Goal: Task Accomplishment & Management: Manage account settings

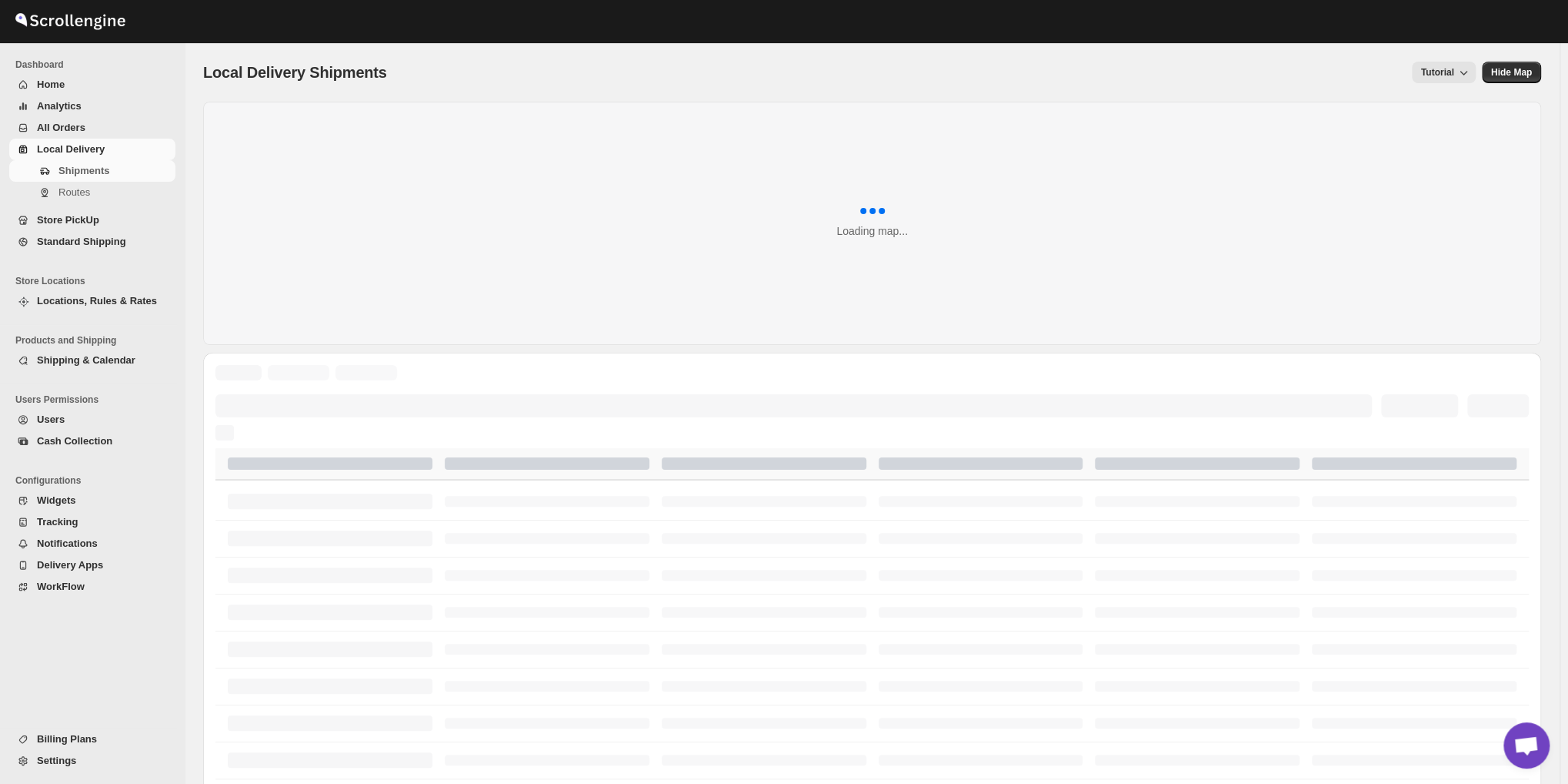
scroll to position [1830, 0]
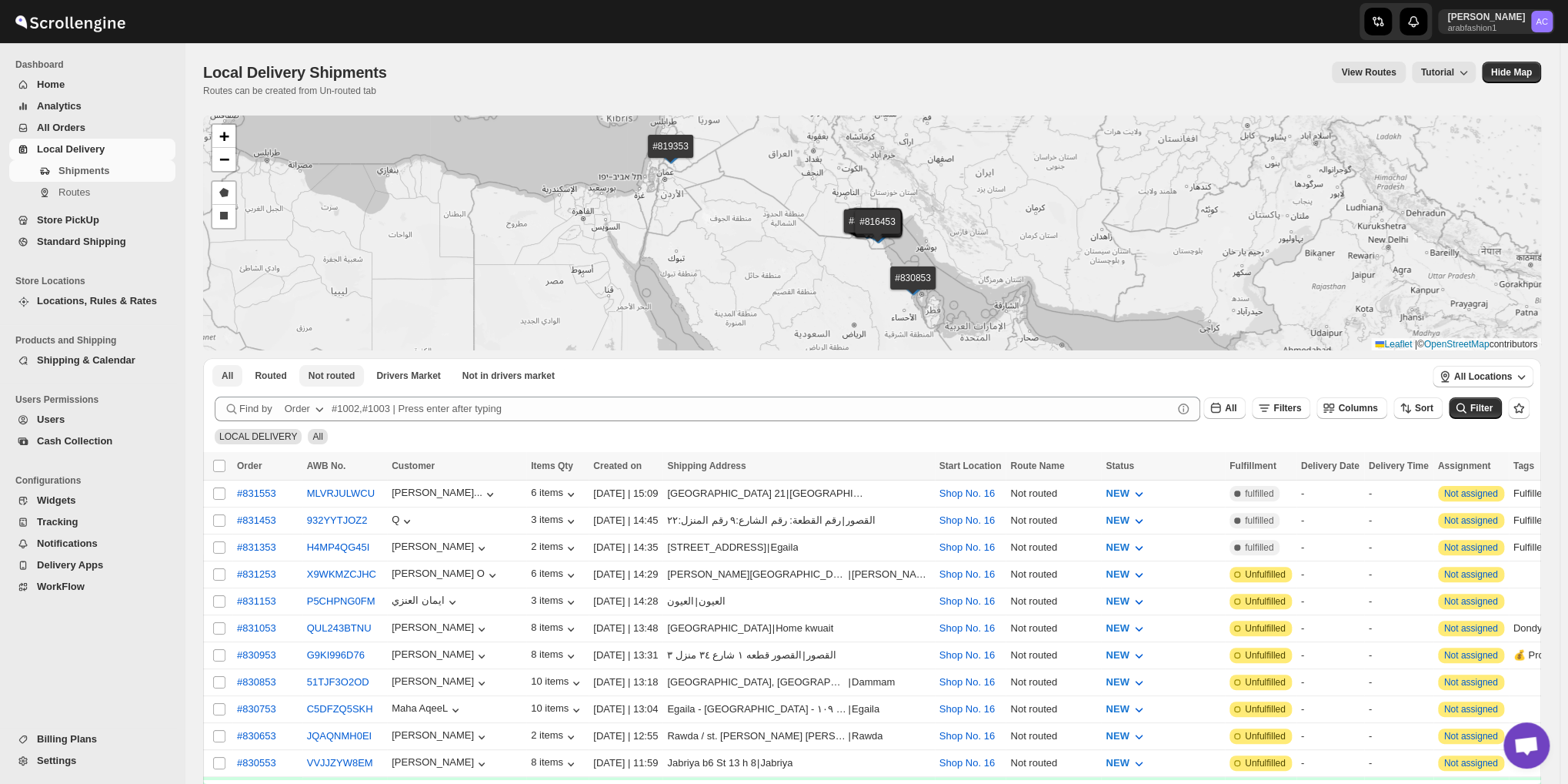
click at [322, 371] on span "Not routed" at bounding box center [332, 376] width 47 height 12
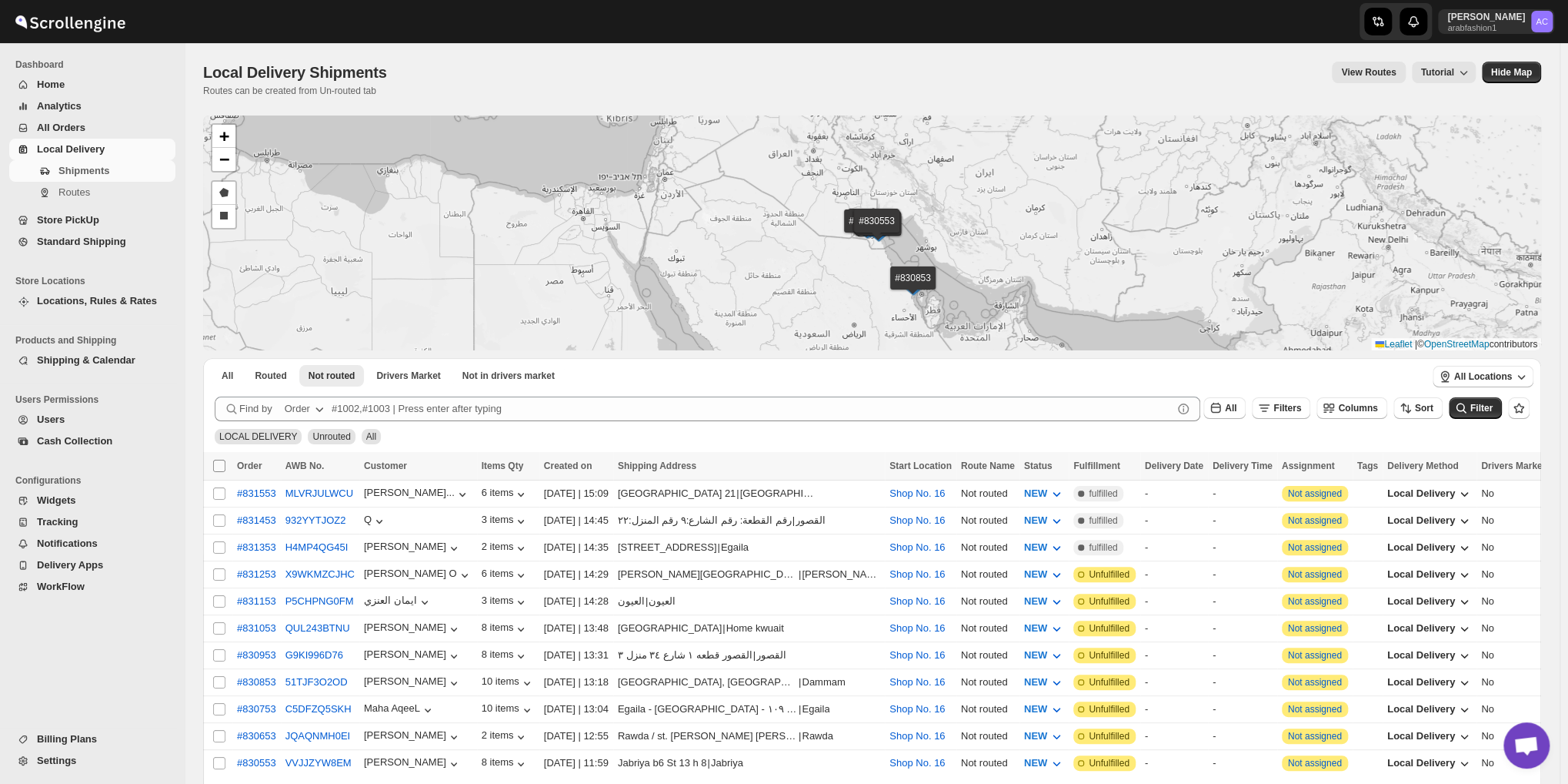
click at [216, 467] on input "Select all shipments" at bounding box center [219, 465] width 12 height 12
checkbox input "true"
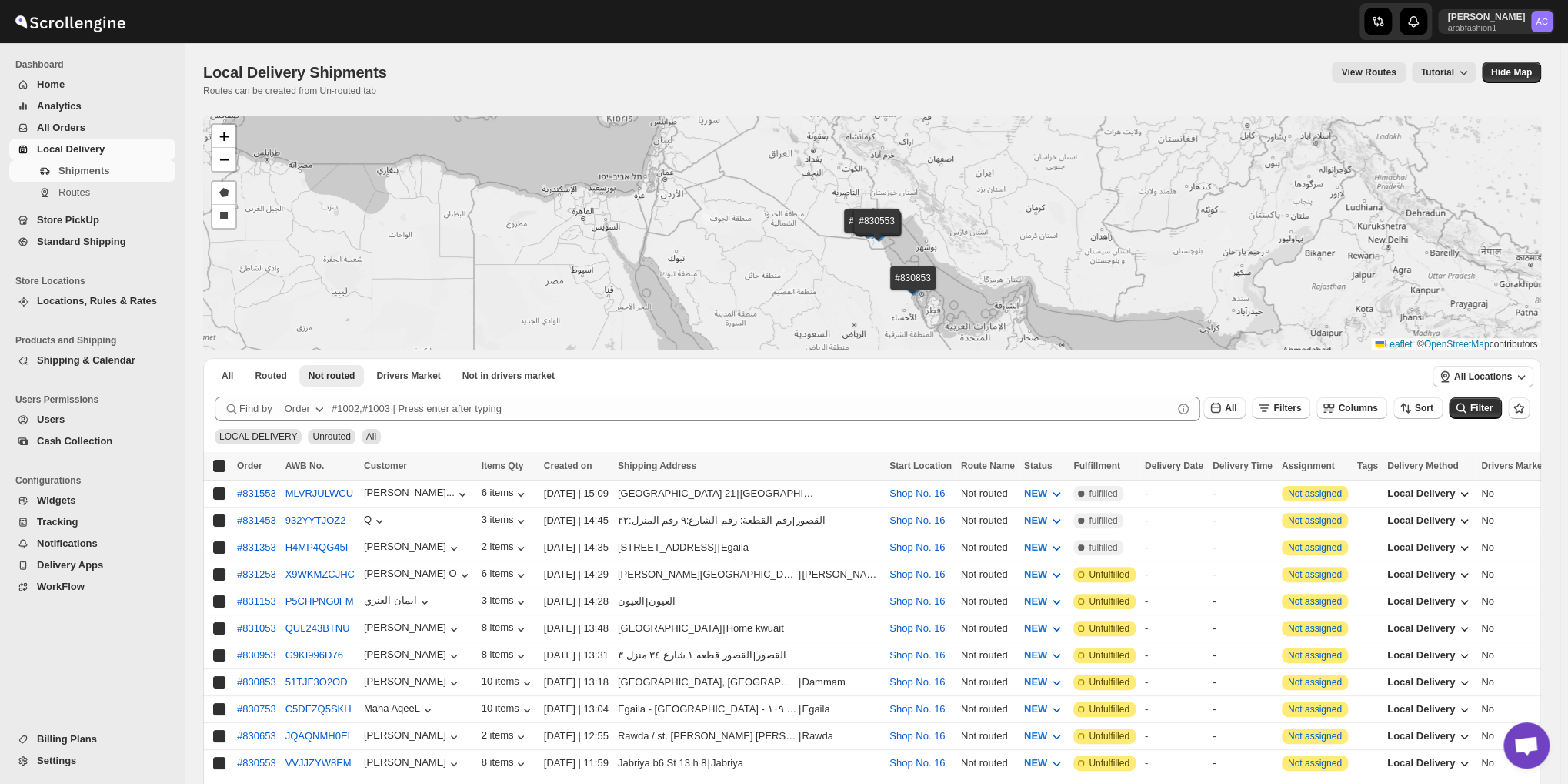
checkbox input "true"
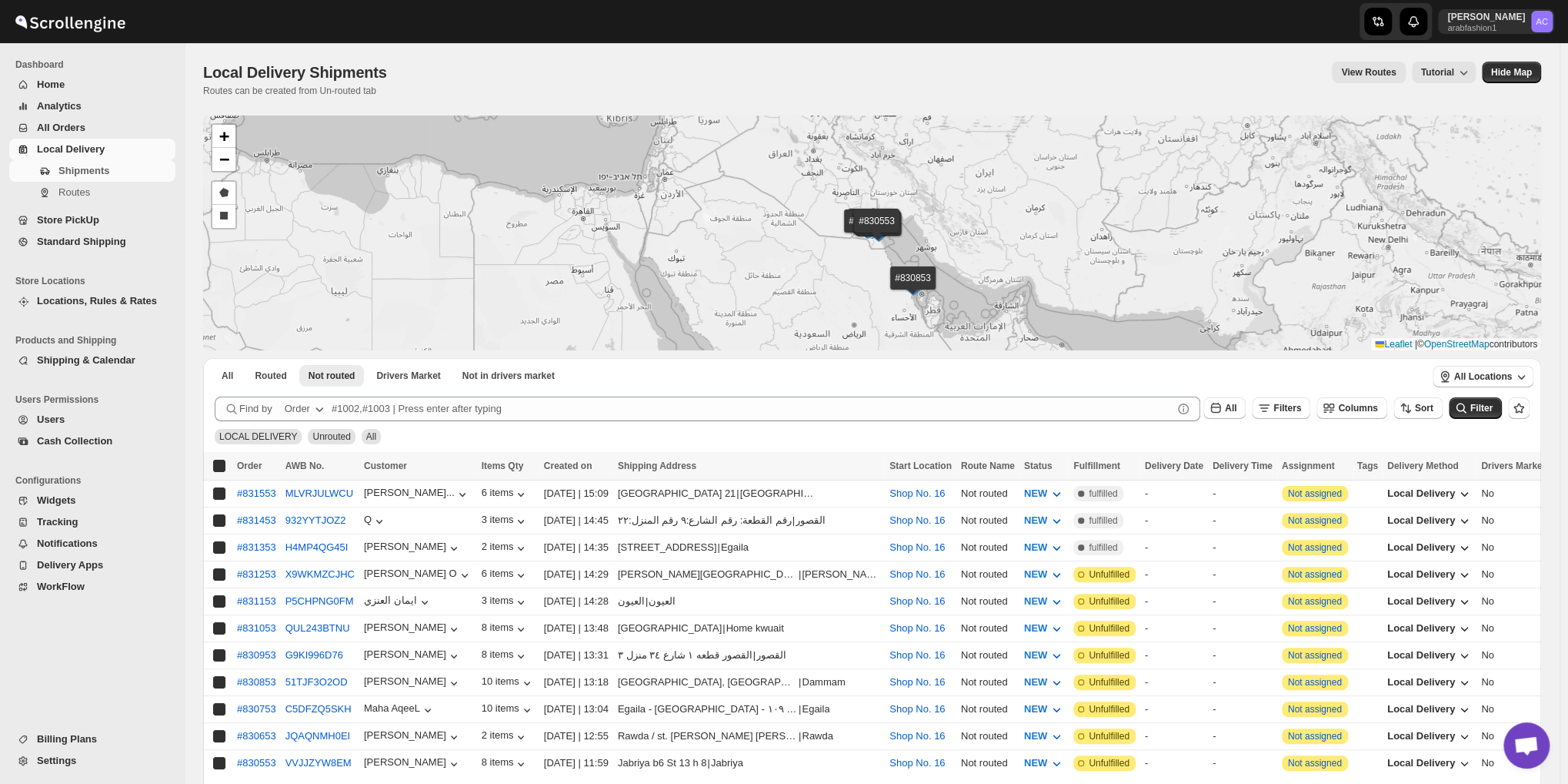
checkbox input "true"
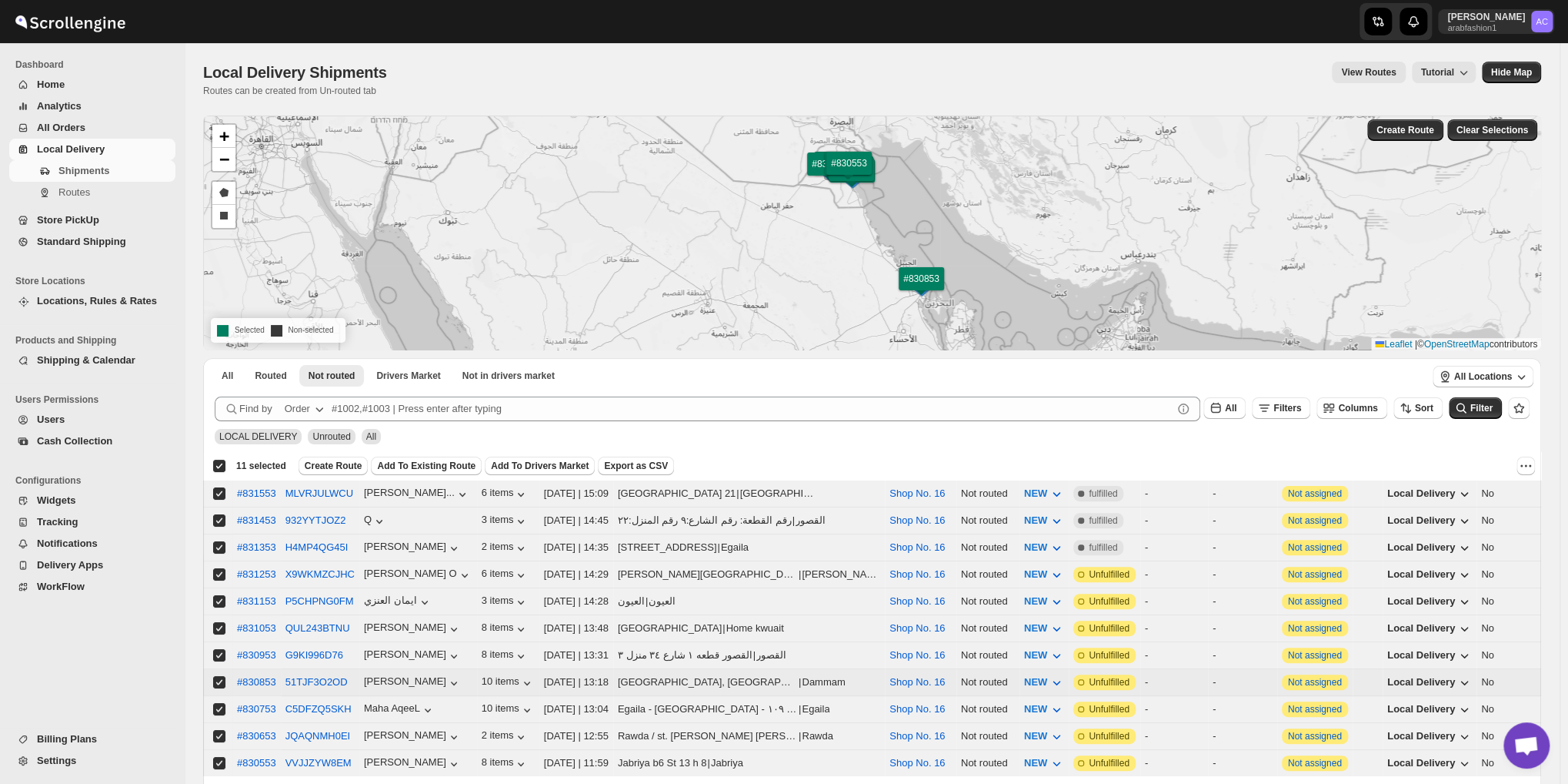
click at [209, 672] on td "Select shipment" at bounding box center [217, 682] width 29 height 27
checkbox input "false"
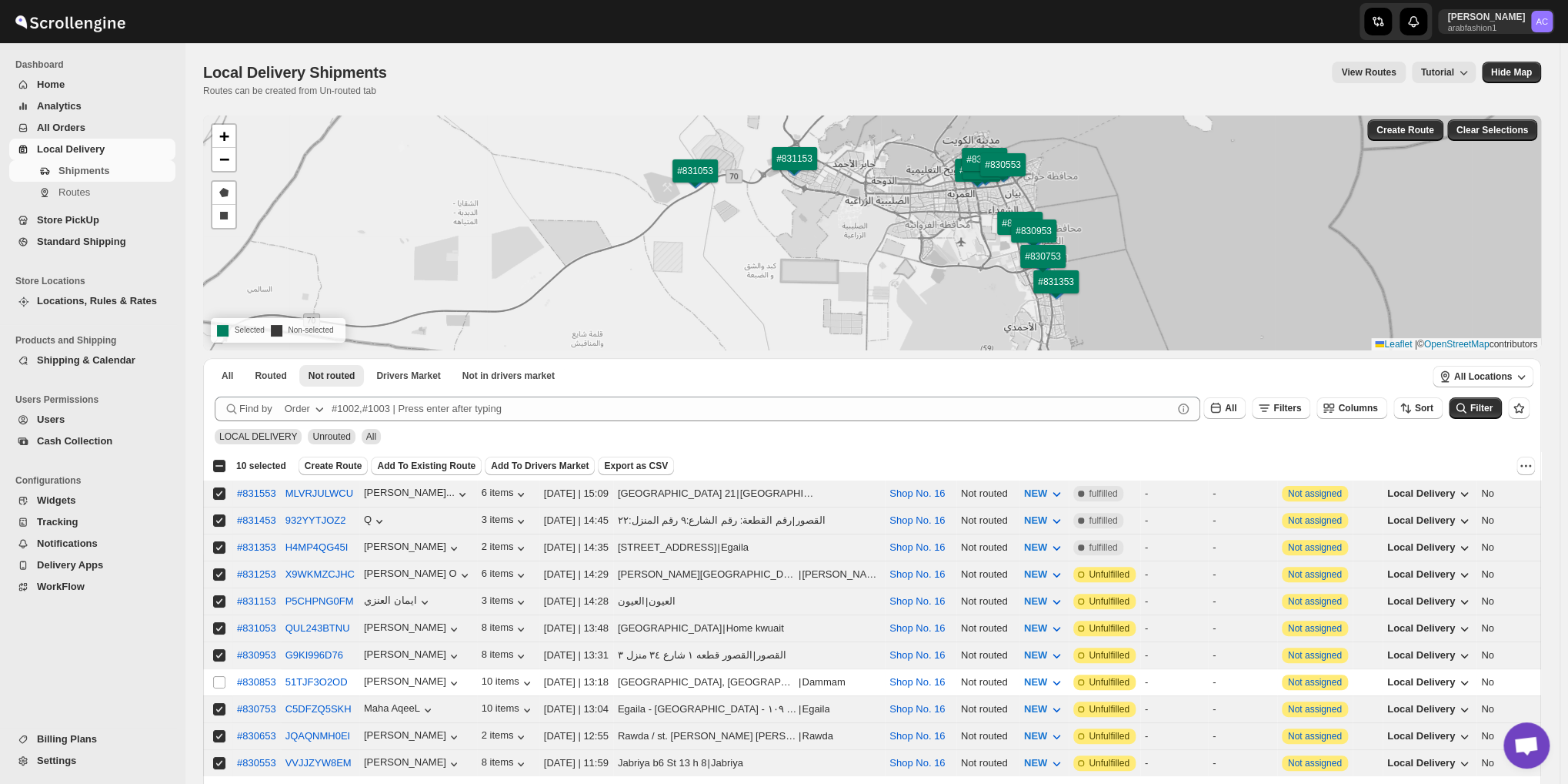
drag, startPoint x: 314, startPoint y: 466, endPoint x: 326, endPoint y: 460, distance: 13.4
click at [325, 465] on span "Create Route" at bounding box center [334, 465] width 58 height 12
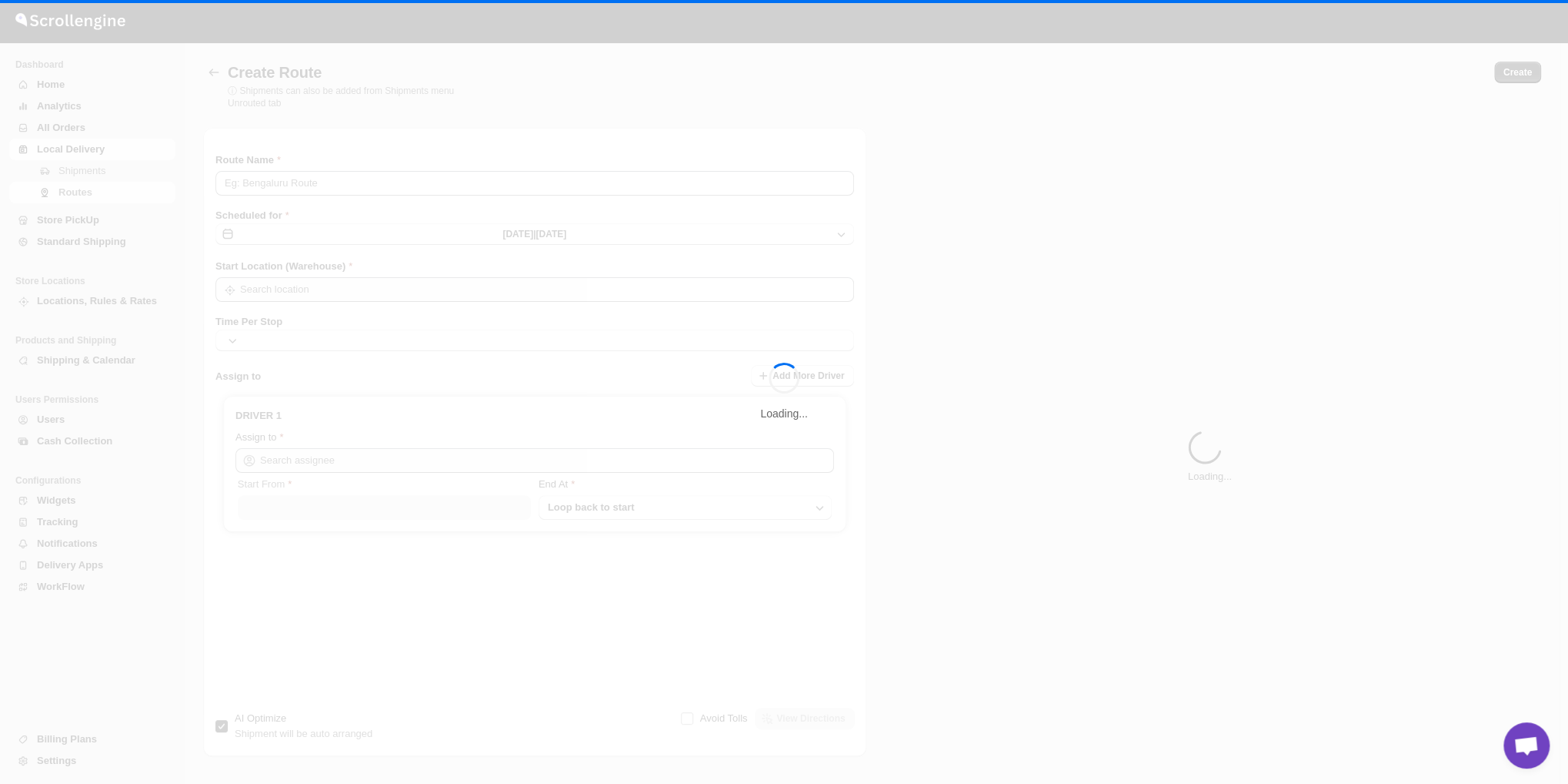
type input "Route - 27/08-0504"
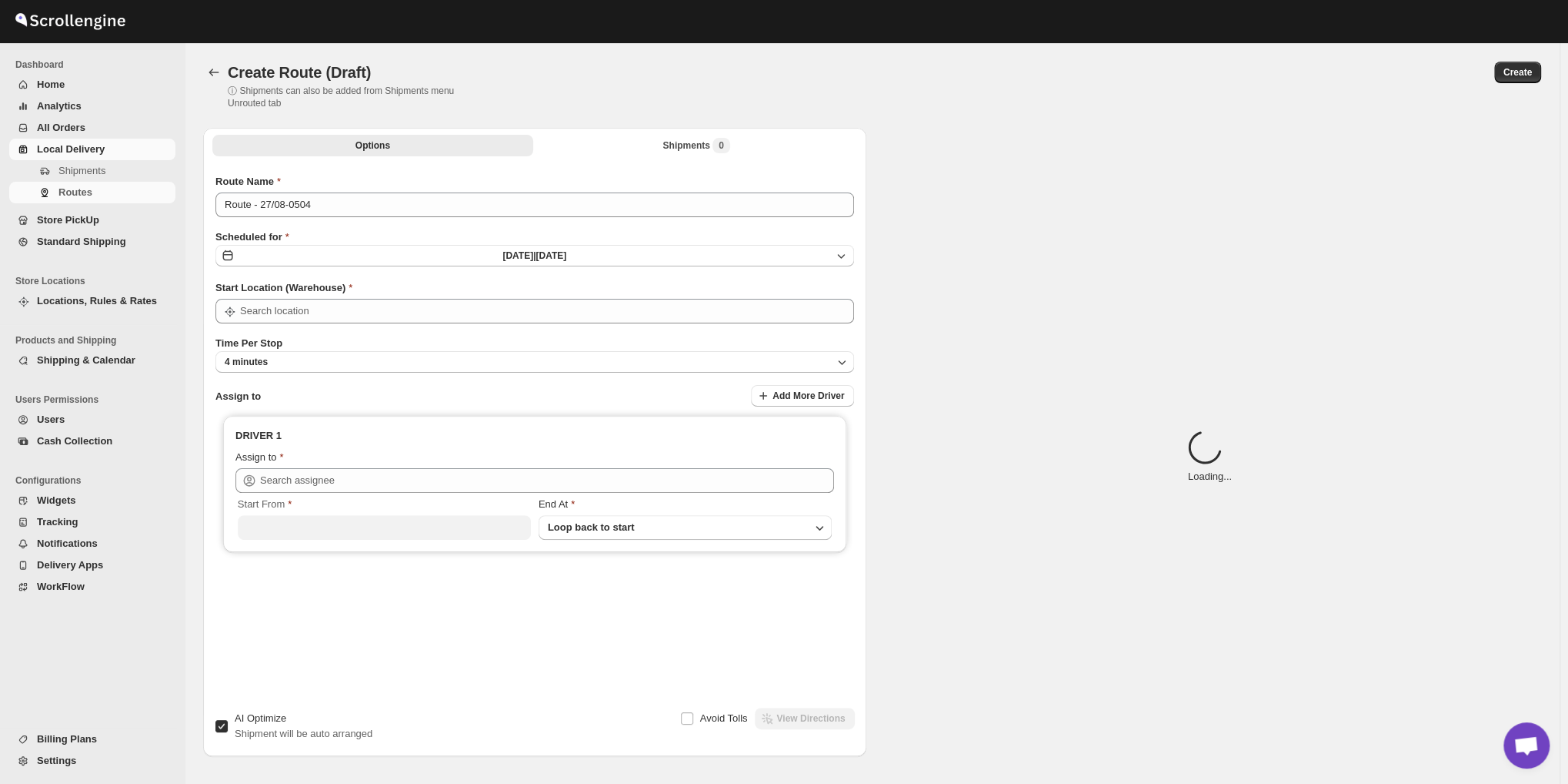
type input "Shop No. 16"
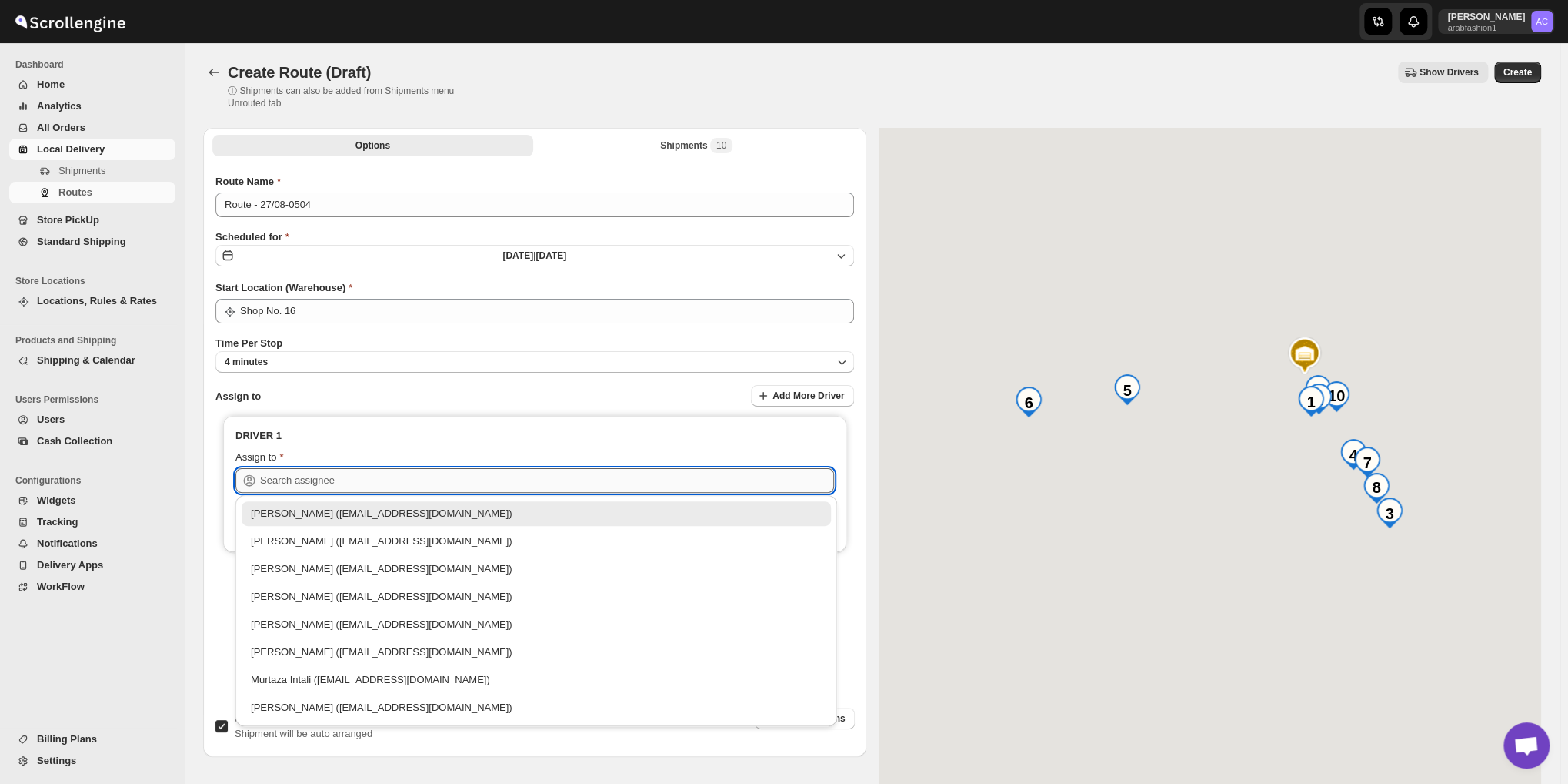
click at [314, 477] on input "text" at bounding box center [547, 480] width 574 height 25
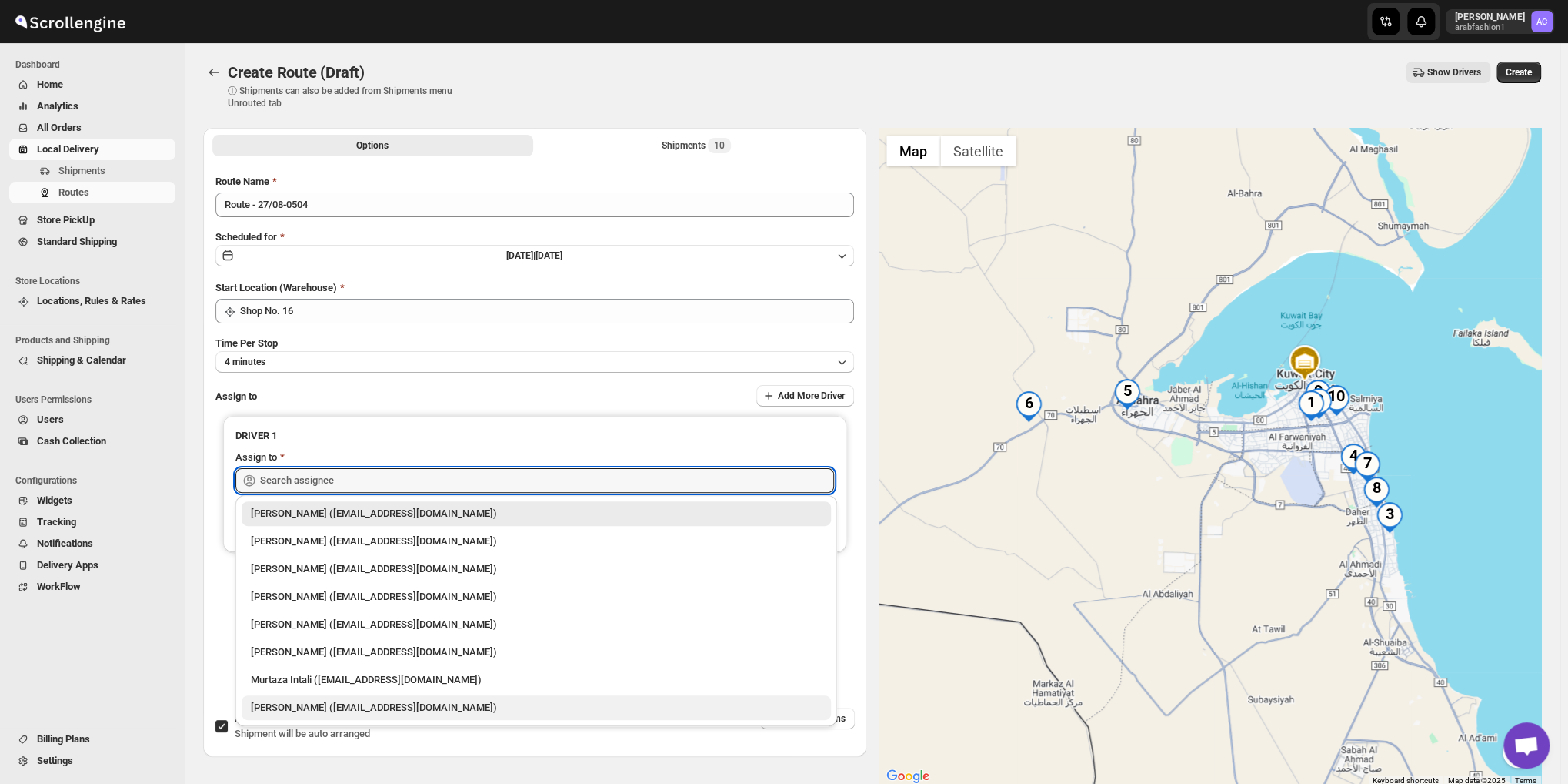
click at [305, 703] on div "[PERSON_NAME] ([EMAIL_ADDRESS][DOMAIN_NAME])" at bounding box center [537, 707] width 571 height 15
type input "[PERSON_NAME] ([EMAIL_ADDRESS][DOMAIN_NAME])"
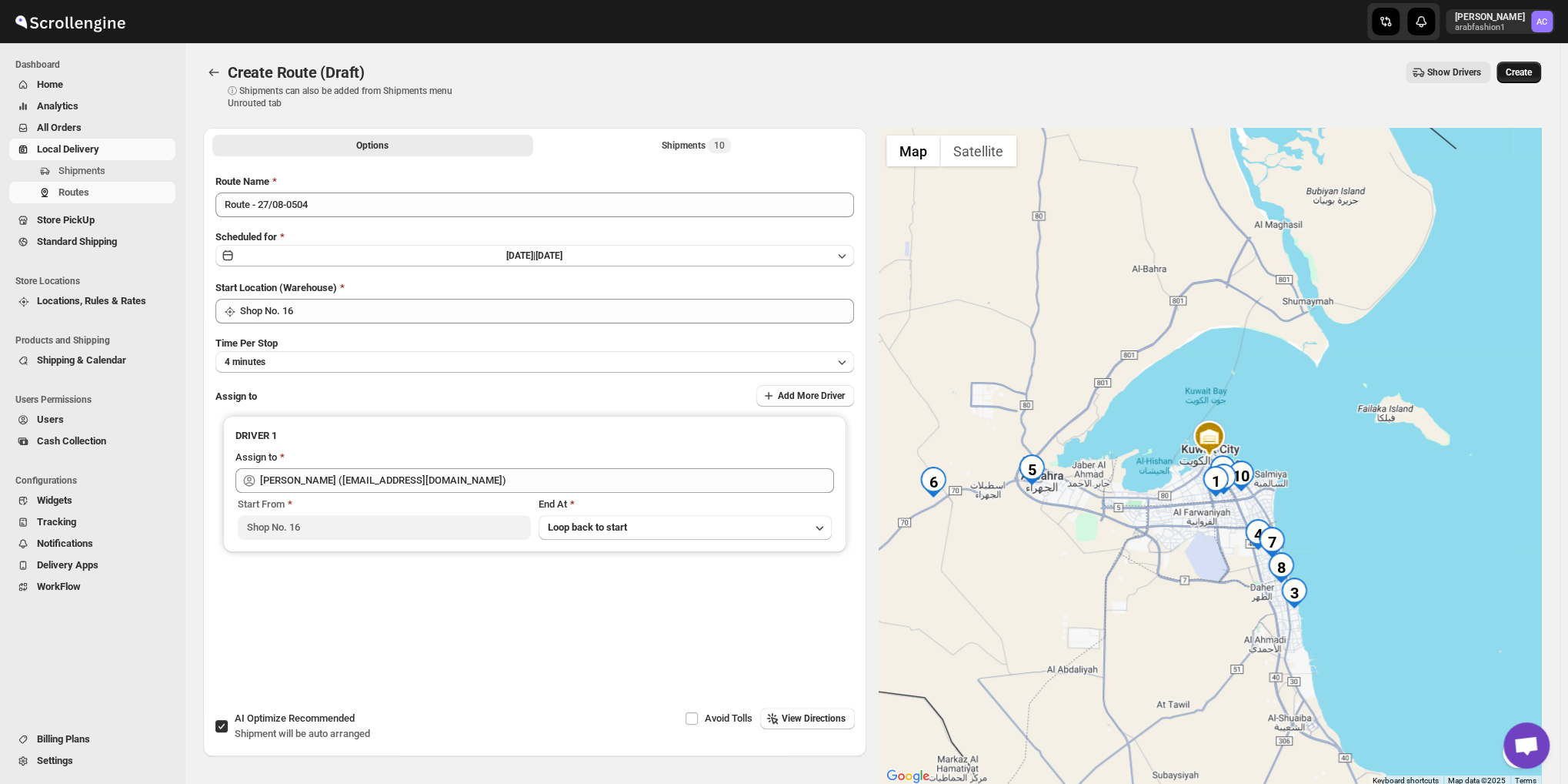
click at [1525, 71] on span "Create" at bounding box center [1519, 72] width 26 height 12
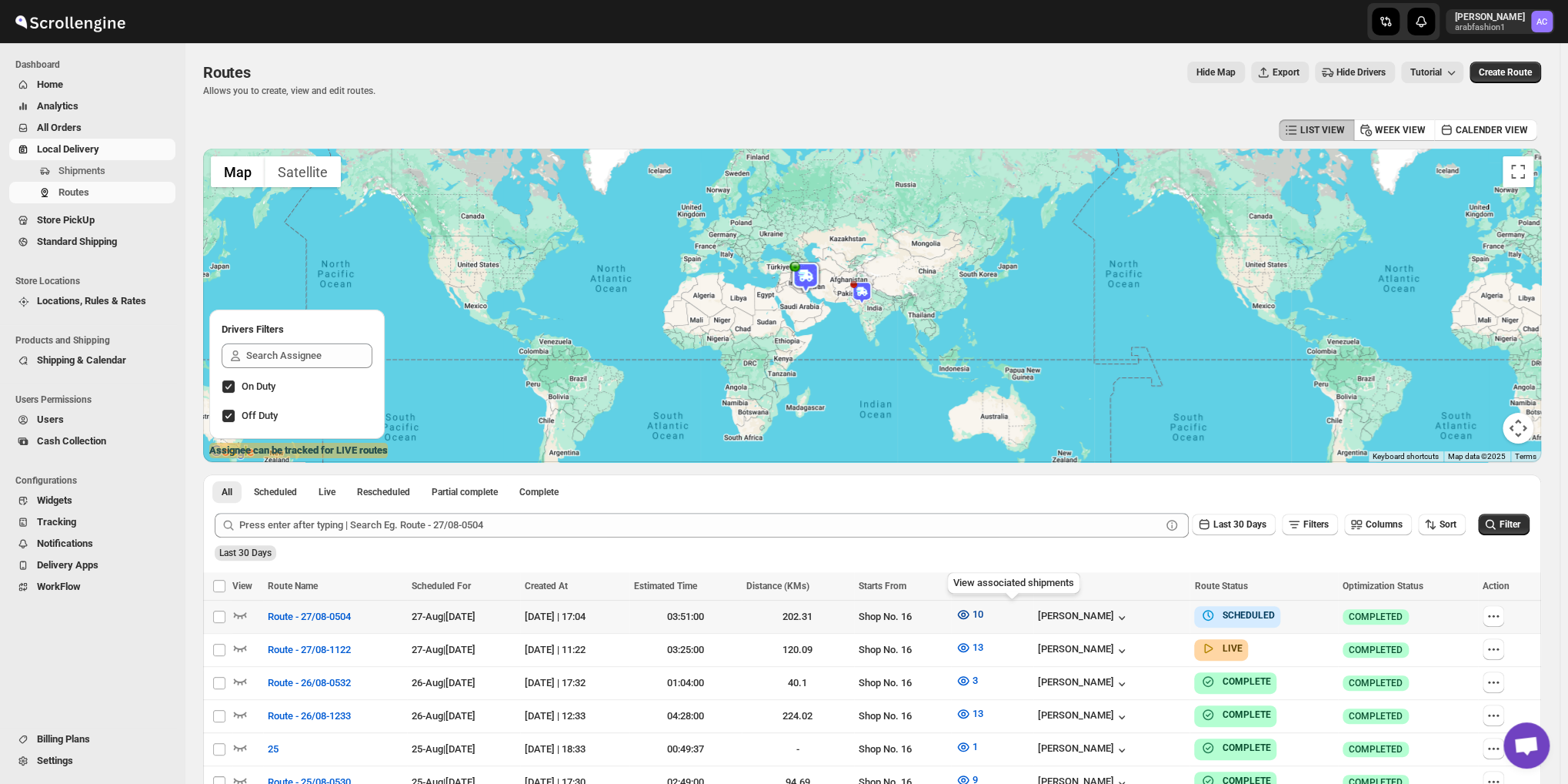
click at [984, 614] on span "10" at bounding box center [978, 615] width 11 height 12
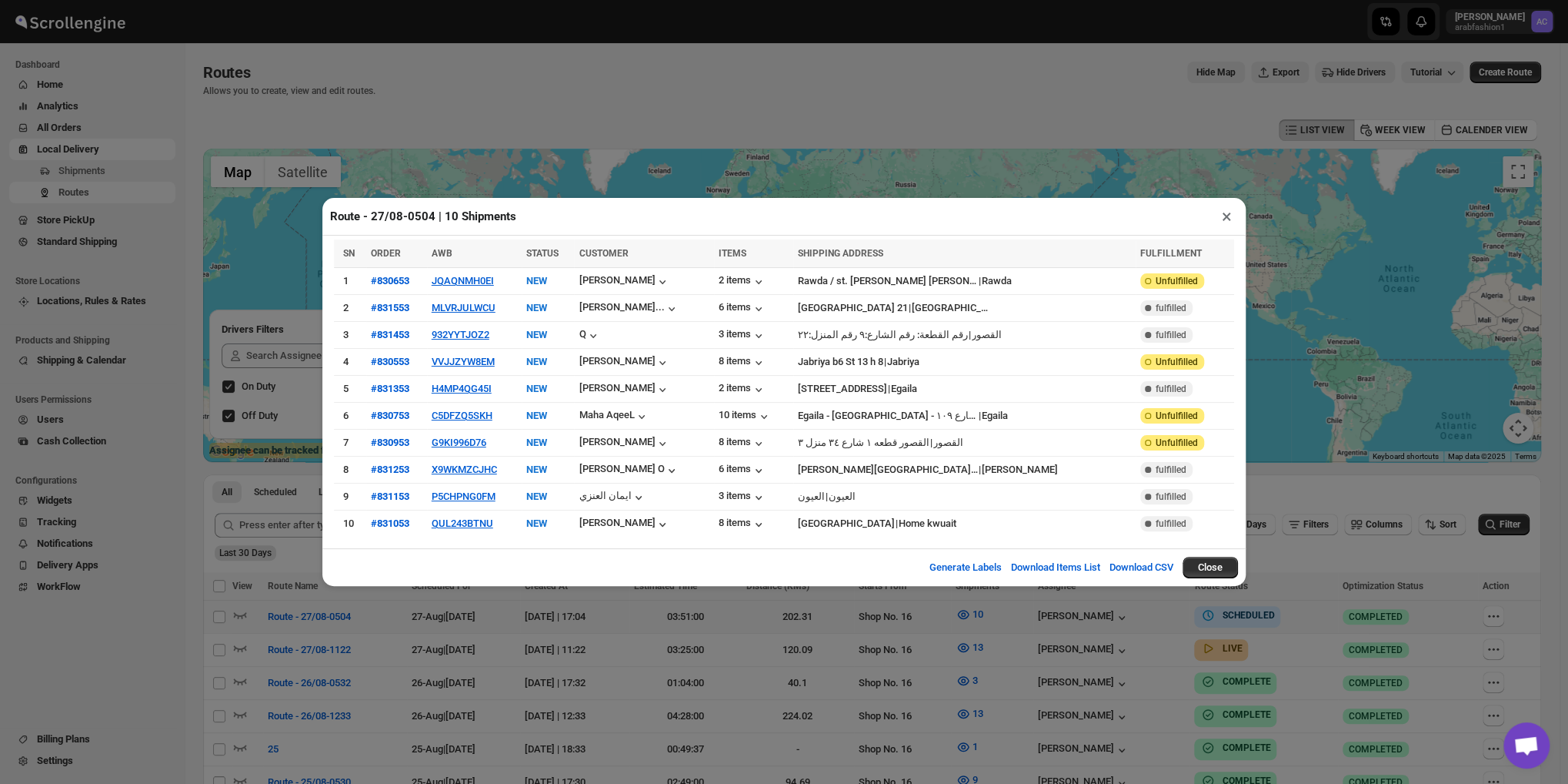
click at [1201, 561] on button "Close" at bounding box center [1211, 568] width 56 height 22
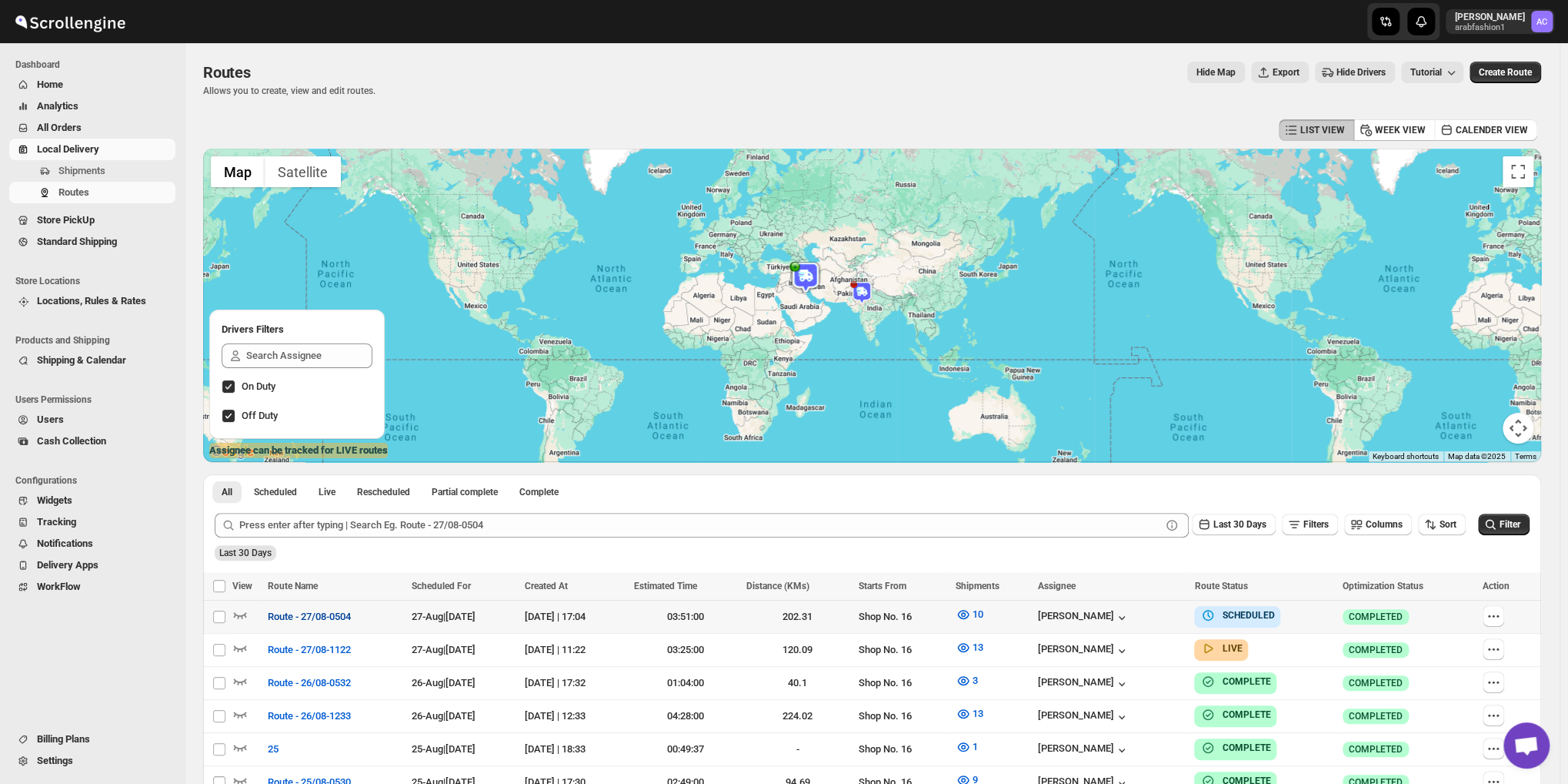
click at [316, 617] on span "Route - 27/08-0504" at bounding box center [309, 616] width 83 height 15
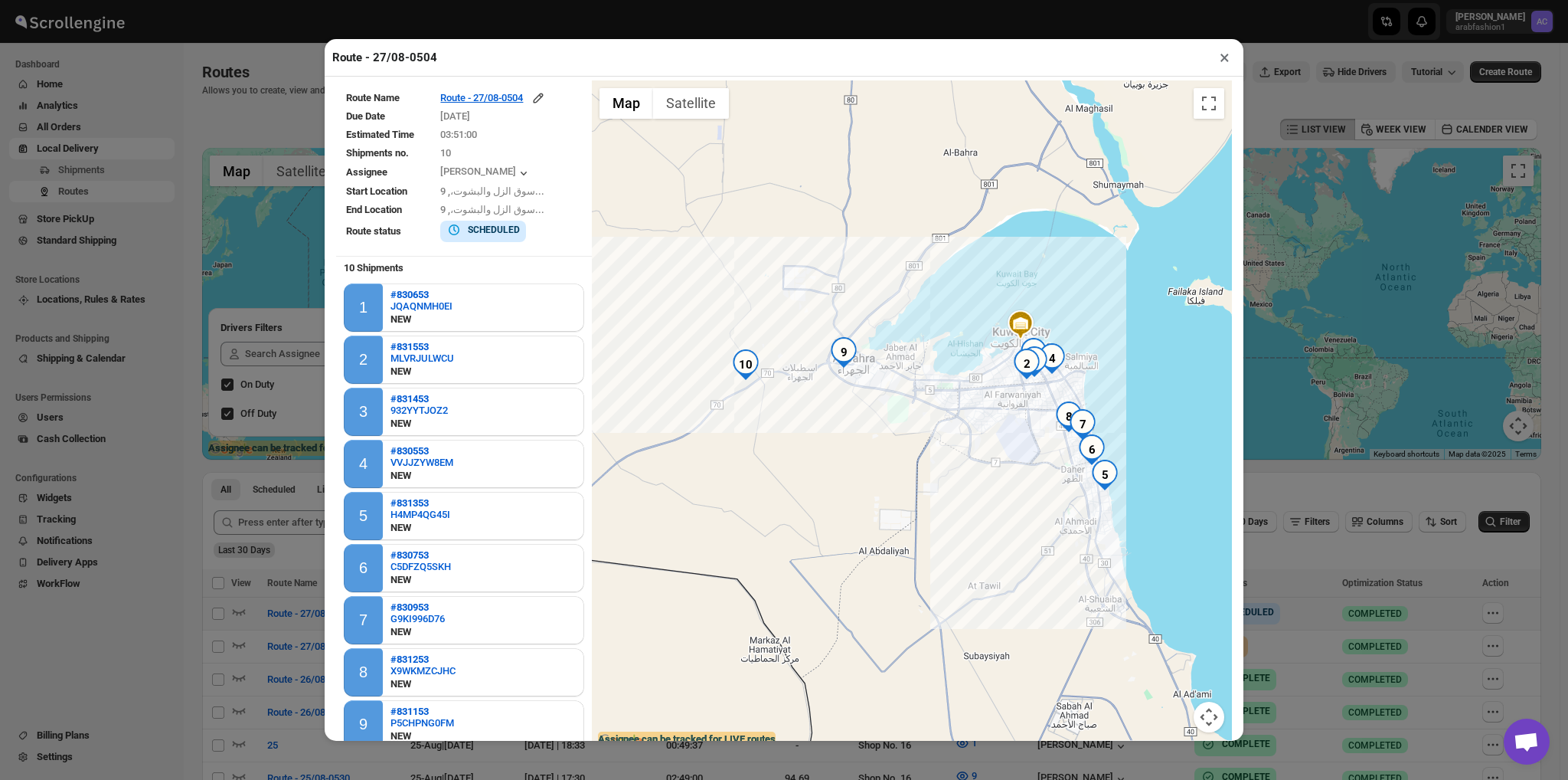
click at [742, 363] on img "10" at bounding box center [745, 364] width 31 height 31
click at [815, 291] on button "Close" at bounding box center [796, 309] width 37 height 37
click at [831, 353] on img "9" at bounding box center [843, 352] width 31 height 31
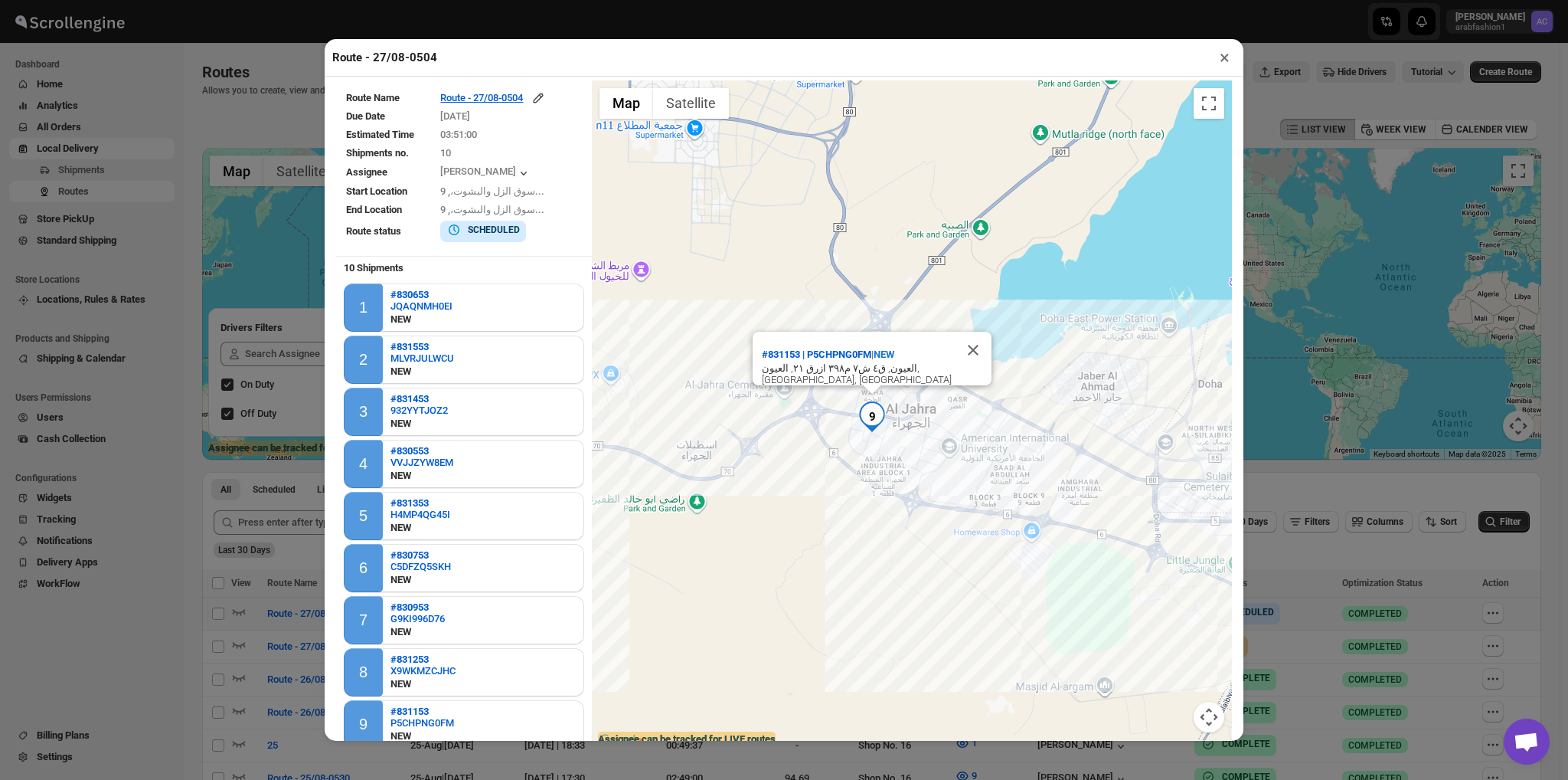
click at [828, 349] on div "#831153 | P5CHPNG0FM | NEW العيون, ق٤ ش٧ م٣٩٨ ازرق ٢١, العيون, [GEOGRAPHIC_DATA…" at bounding box center [911, 415] width 640 height 670
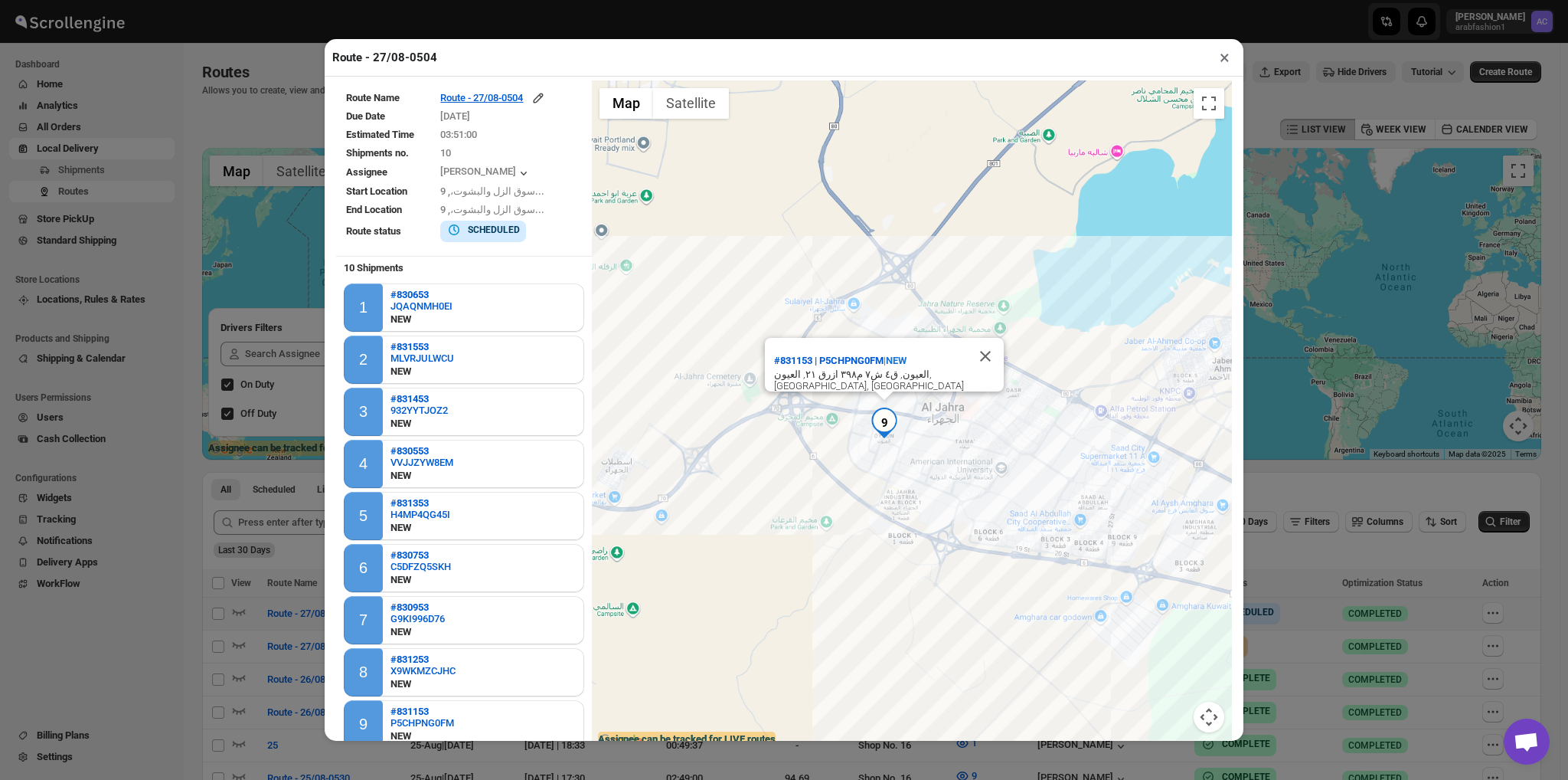
drag, startPoint x: 842, startPoint y: 423, endPoint x: 834, endPoint y: 430, distance: 10.6
click at [834, 430] on div "#831153 | P5CHPNG0FM | NEW العيون, ق٤ ش٧ م٣٩٨ ازرق ٢١, العيون, [GEOGRAPHIC_DATA…" at bounding box center [911, 415] width 640 height 670
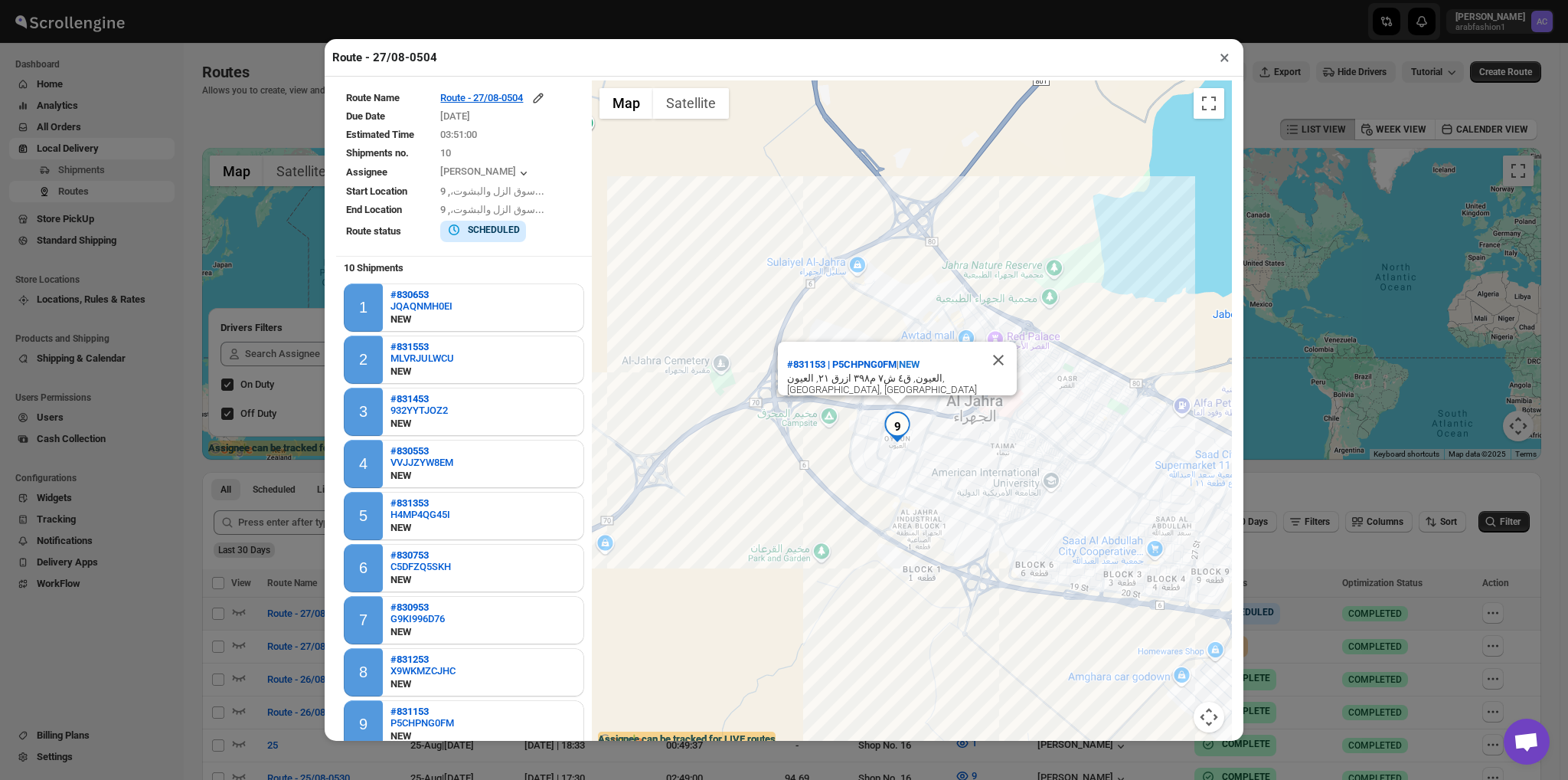
click at [1223, 59] on button "×" at bounding box center [1224, 57] width 22 height 22
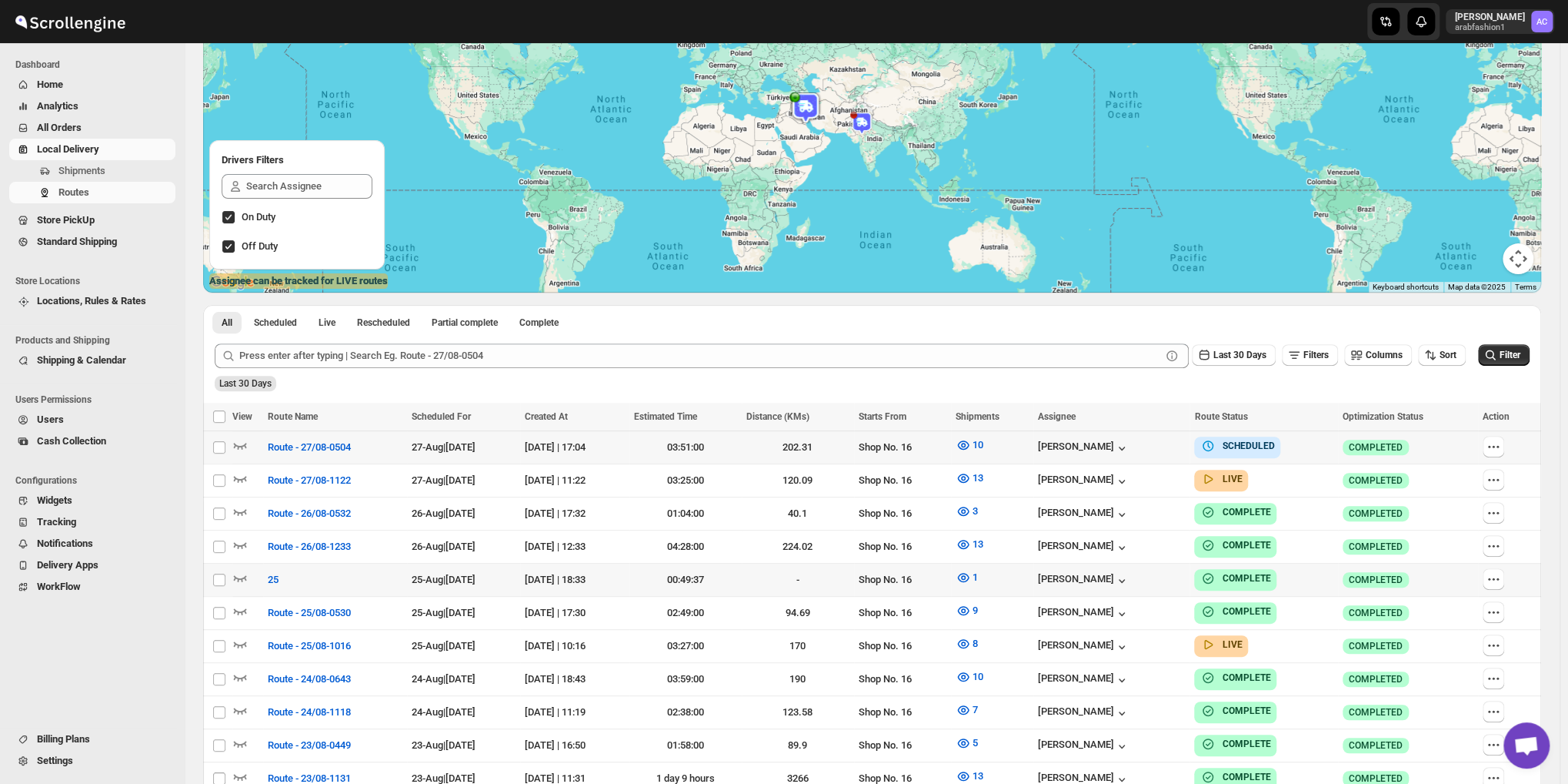
scroll to position [385, 0]
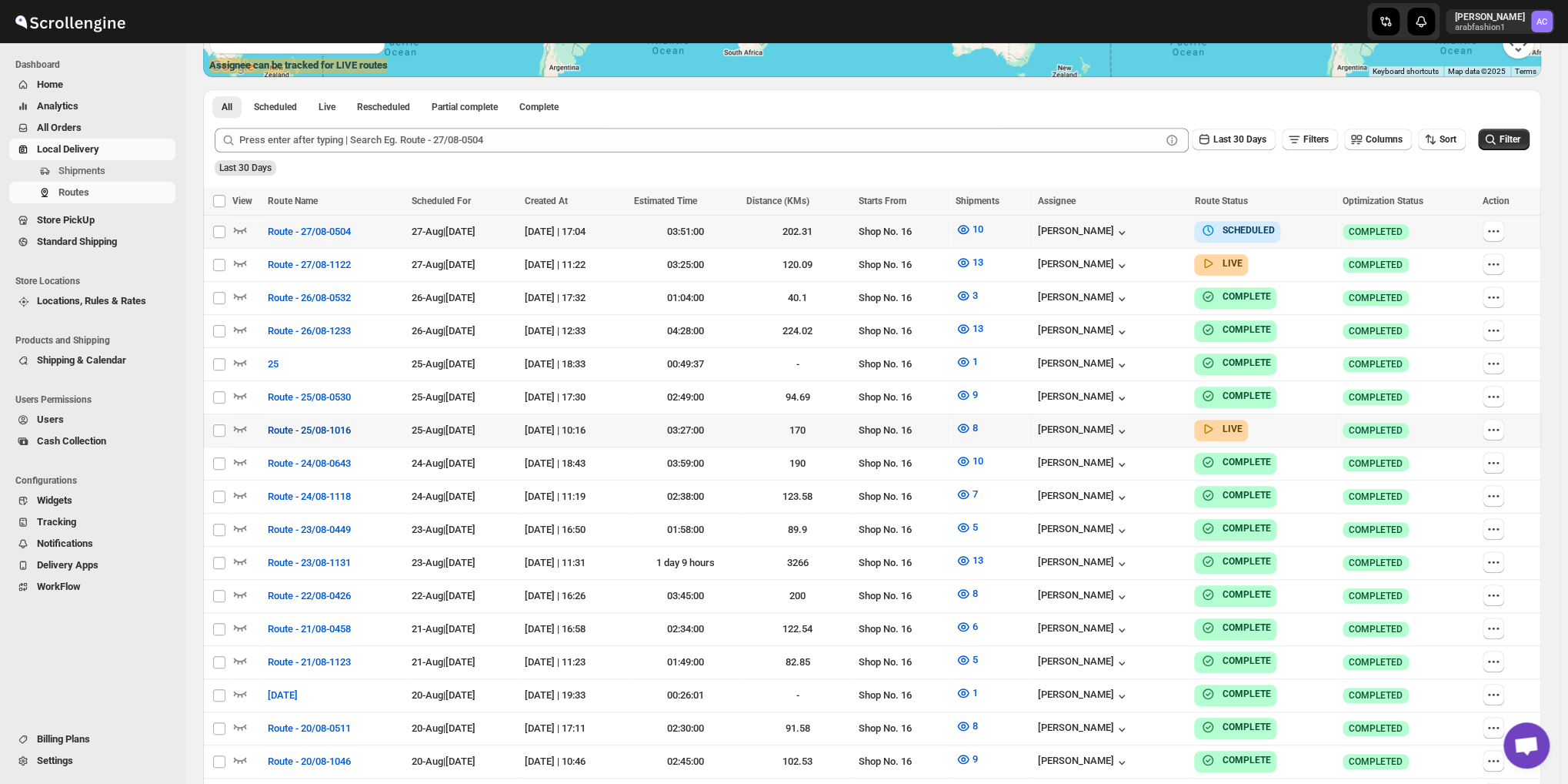
click at [330, 427] on span "Route - 25/08-1016" at bounding box center [309, 429] width 83 height 15
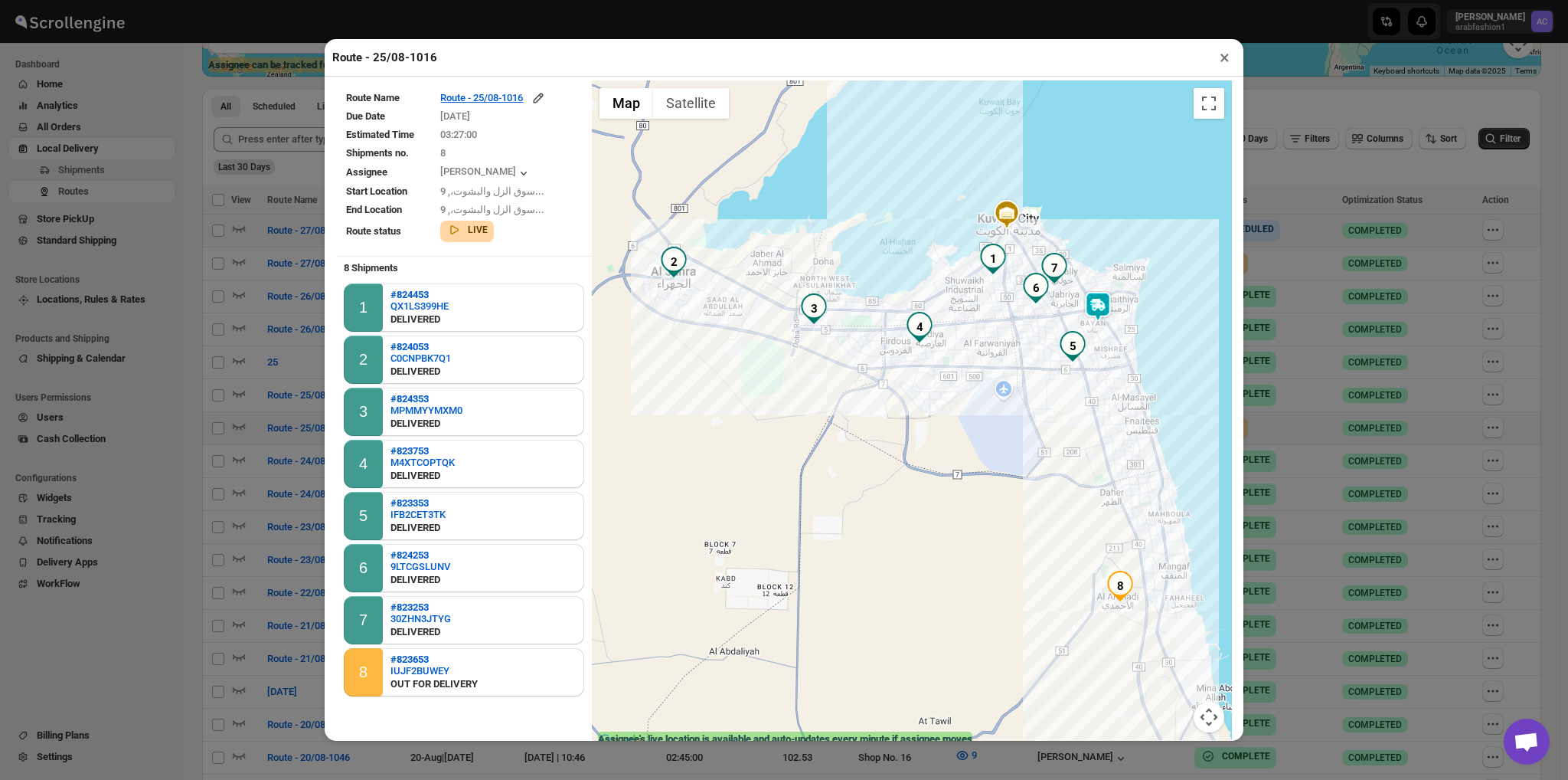
click at [1117, 593] on img "8" at bounding box center [1119, 586] width 31 height 31
click at [1220, 60] on button "×" at bounding box center [1224, 57] width 22 height 22
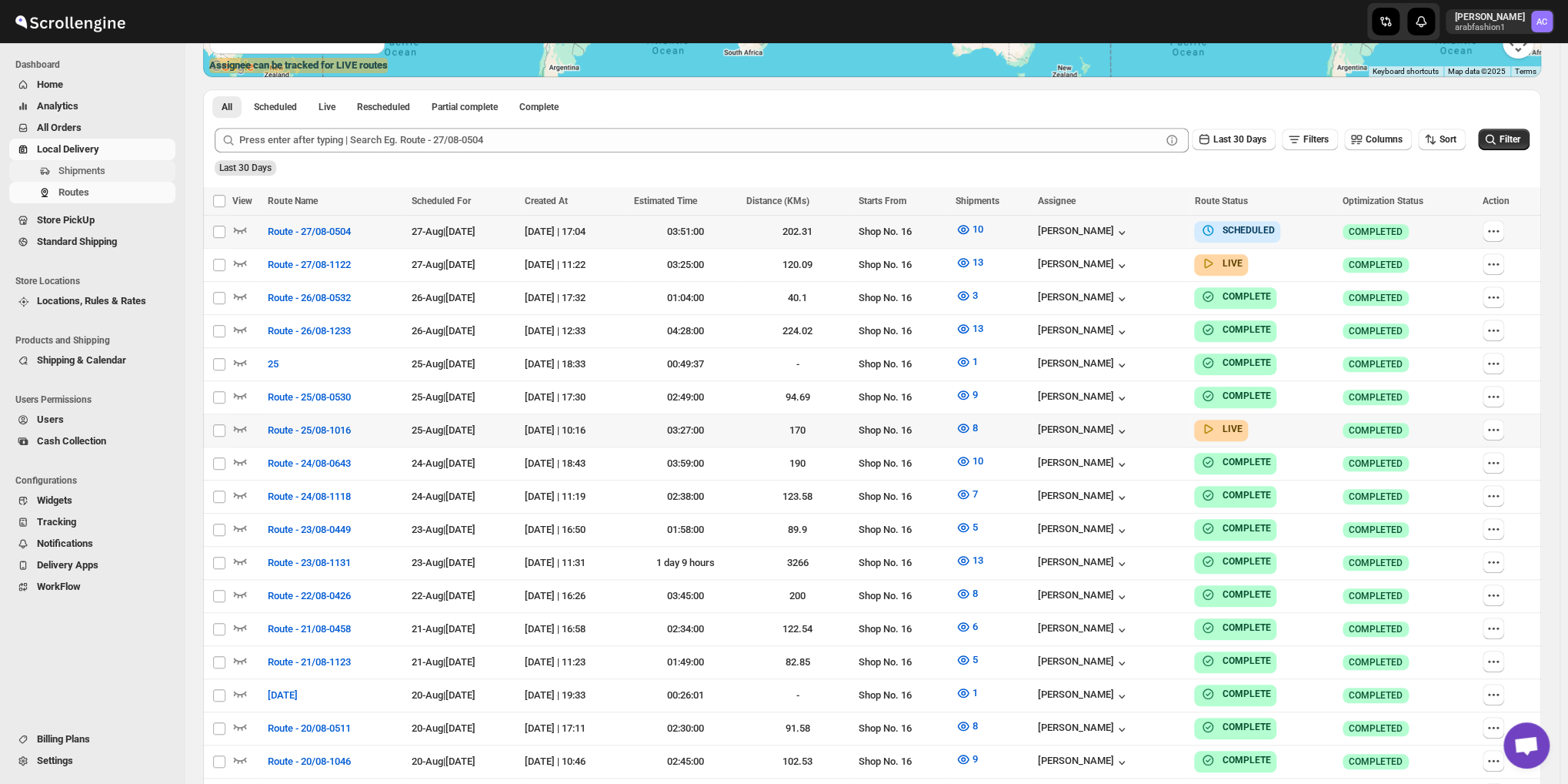
click at [53, 163] on button "Shipments" at bounding box center [92, 171] width 166 height 22
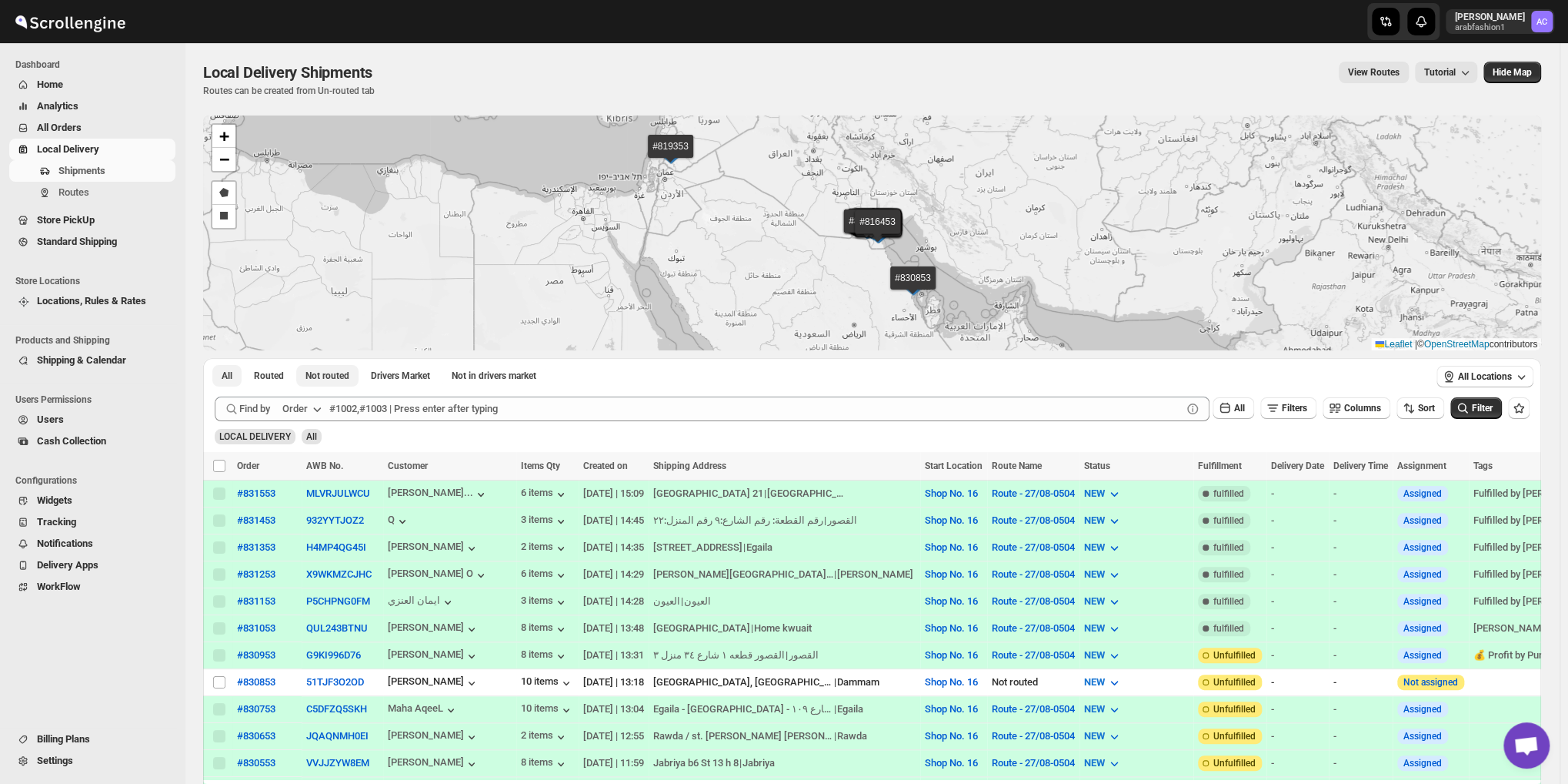
click at [333, 381] on span "Not routed" at bounding box center [328, 376] width 44 height 12
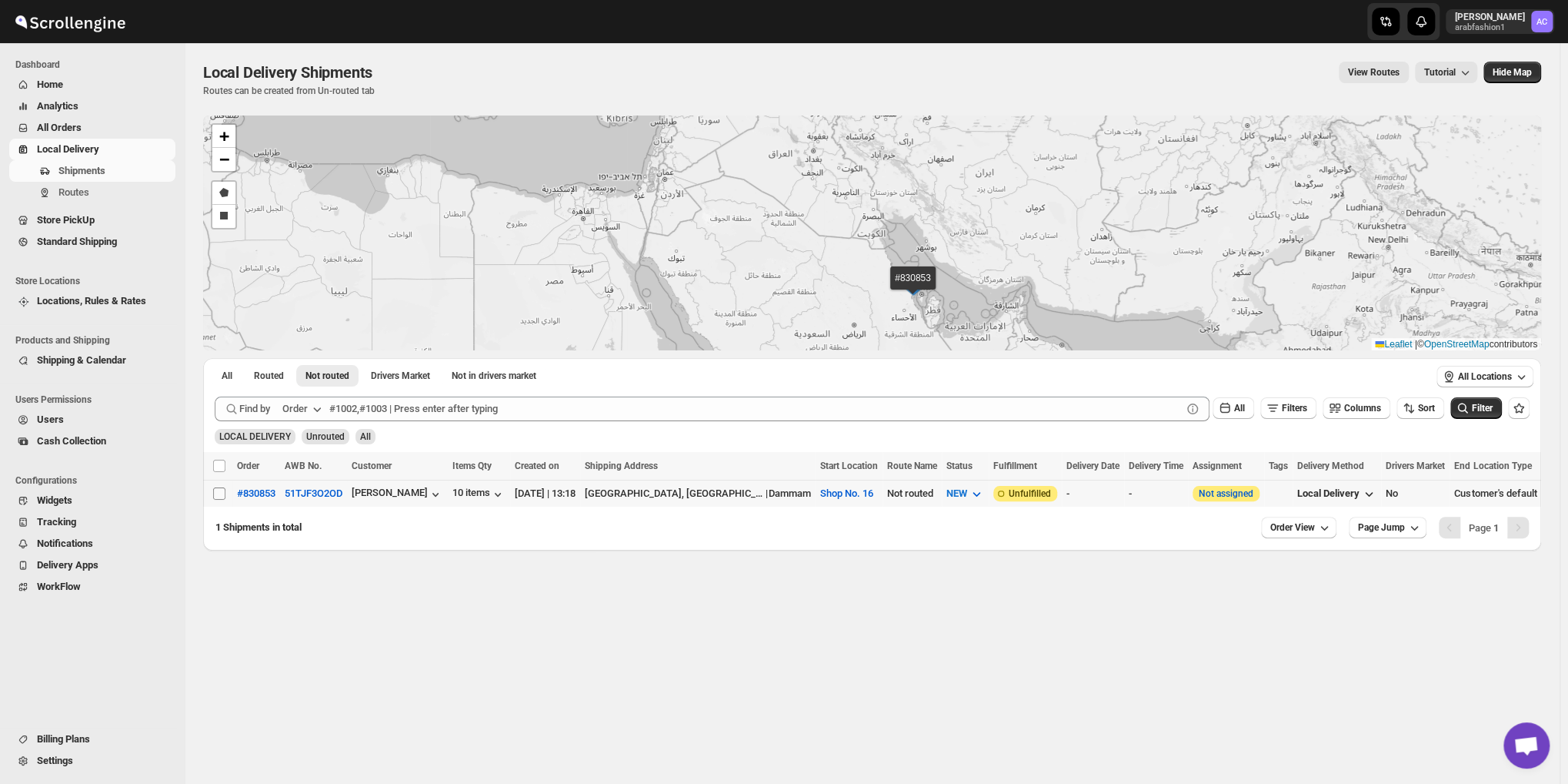
click at [219, 490] on input "Select shipment" at bounding box center [219, 493] width 12 height 12
checkbox input "true"
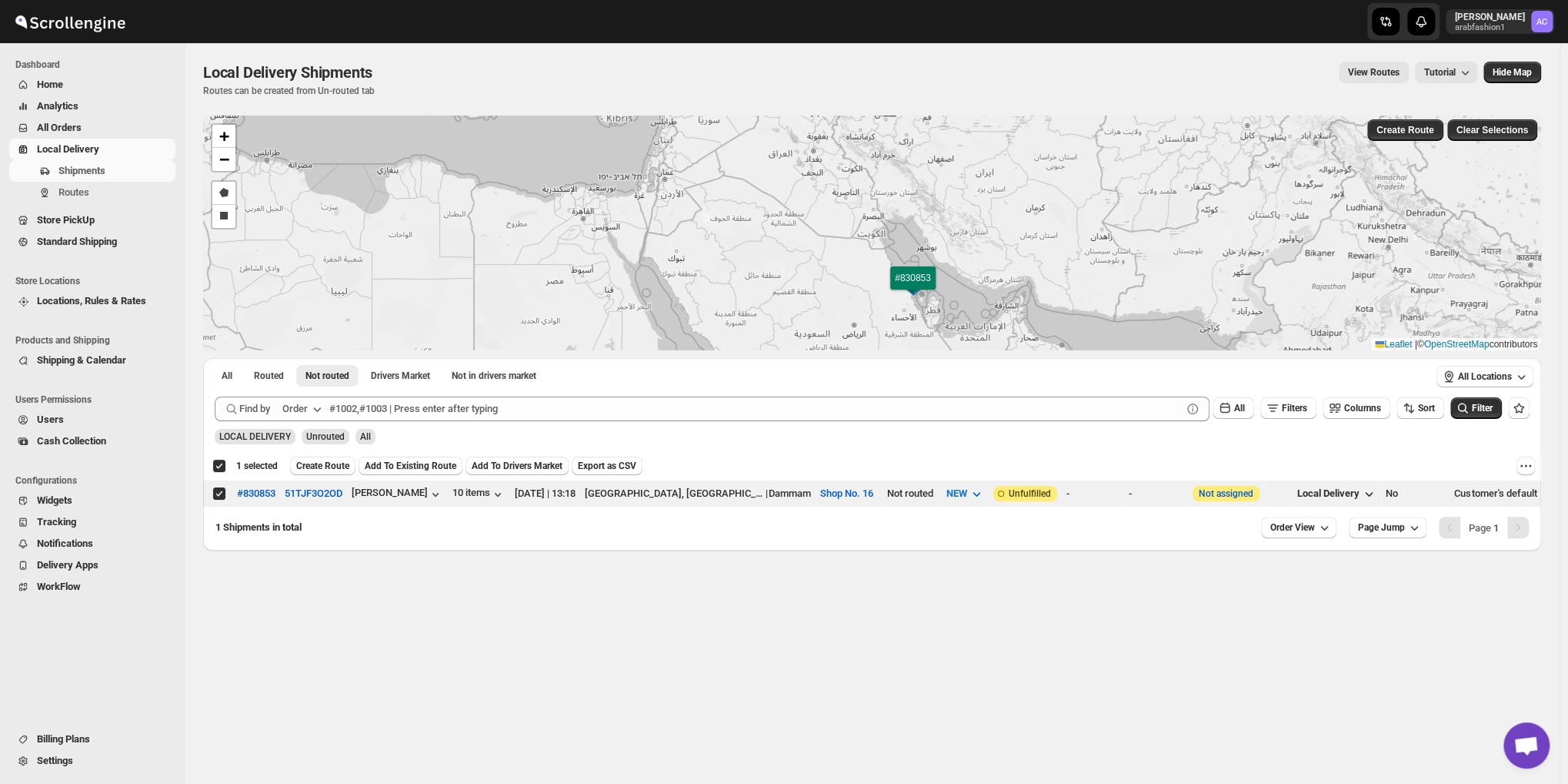
click at [1541, 459] on div "Deselect shipment 1 selected Create Route Add To Existing Route Add To Drivers …" at bounding box center [872, 466] width 1338 height 28
click at [1533, 468] on icon "More actions" at bounding box center [1525, 465] width 15 height 15
click at [1479, 530] on span "MOVE TO STANDARD SHIPPING" at bounding box center [1462, 521] width 143 height 15
checkbox input "false"
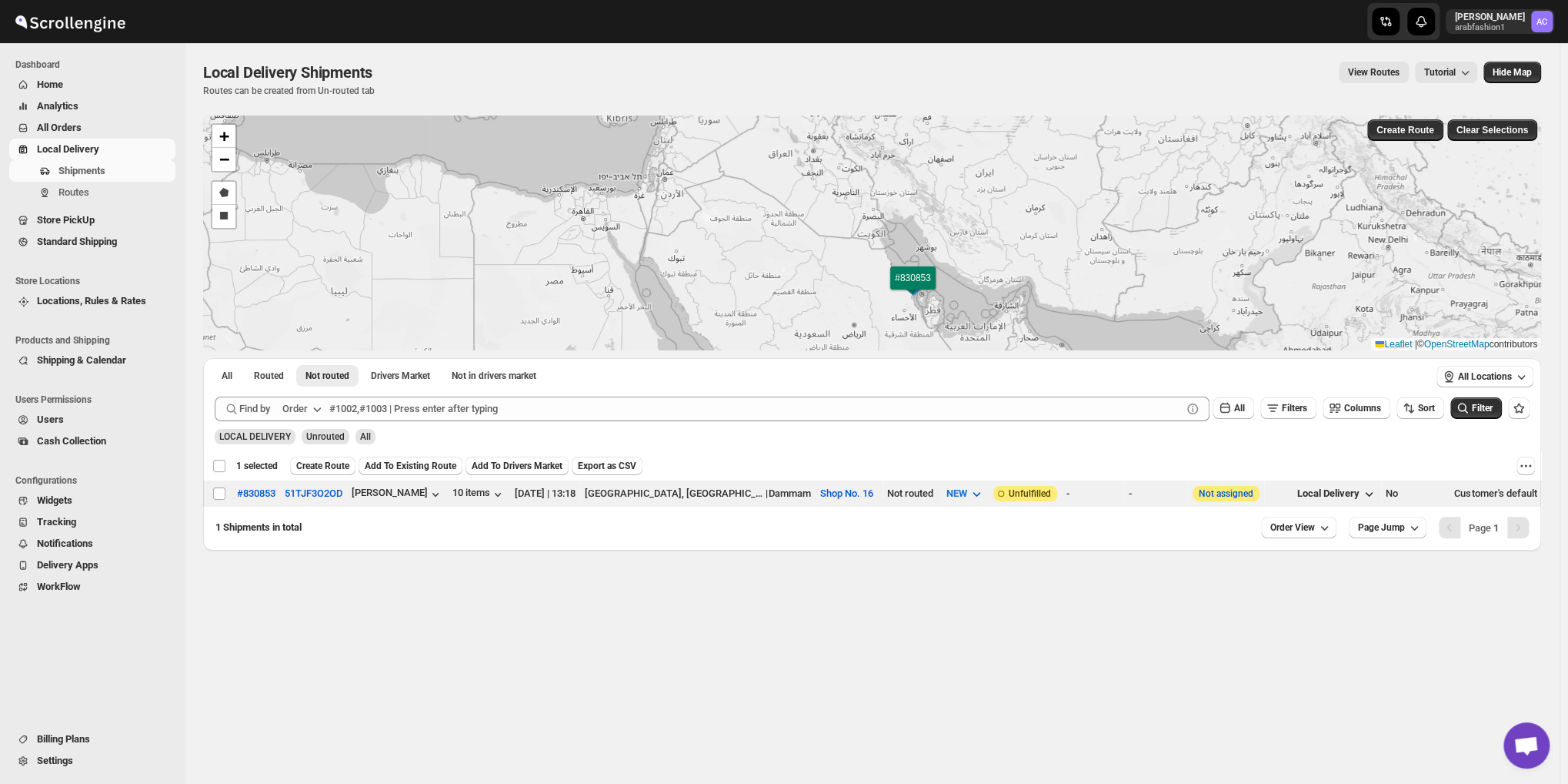
checkbox input "false"
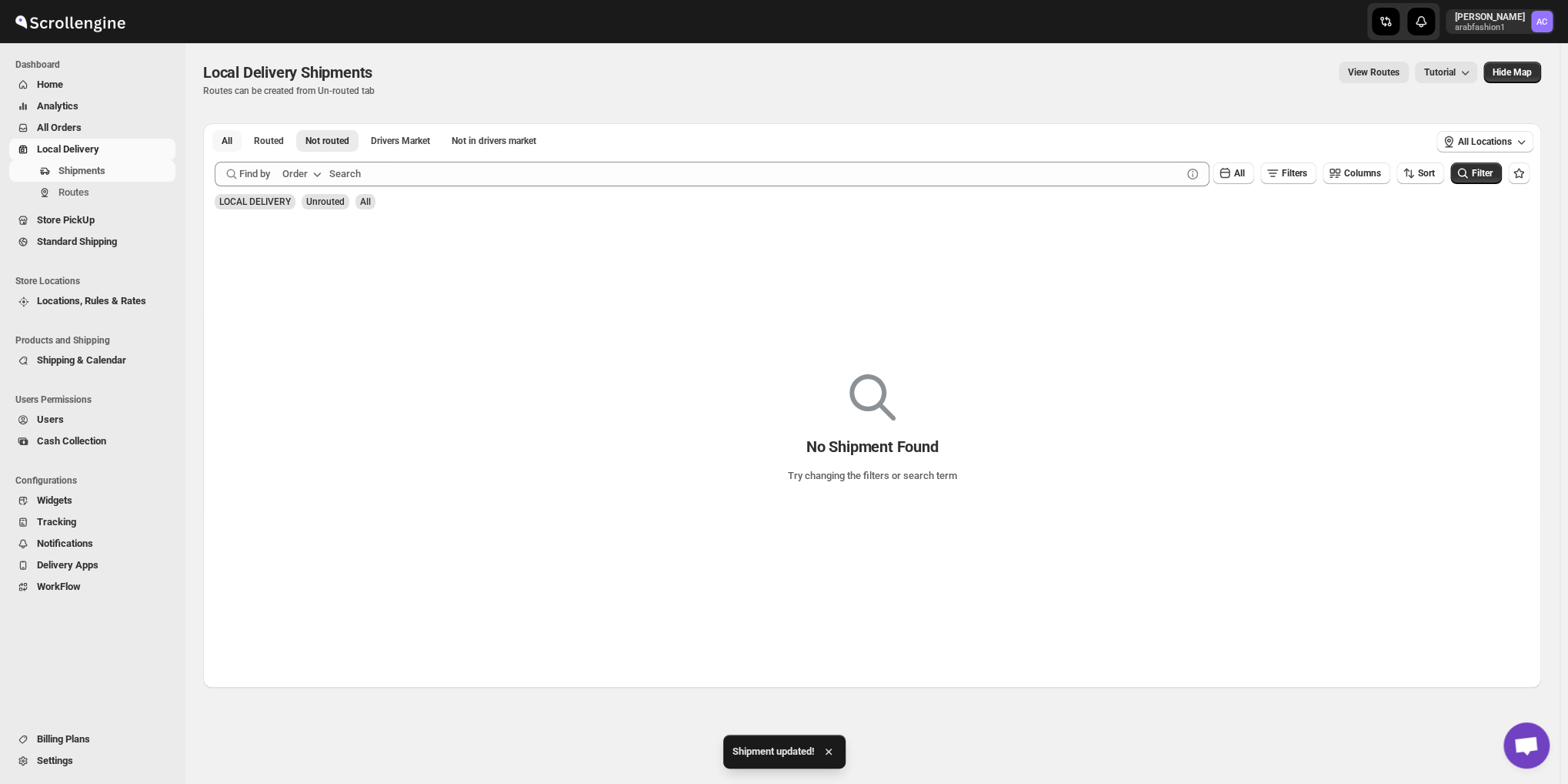
click at [225, 384] on div "All Routed Not routed Drivers Market Not in drivers market More Filters All Rou…" at bounding box center [872, 405] width 1338 height 565
click at [233, 142] on button "All" at bounding box center [226, 141] width 29 height 22
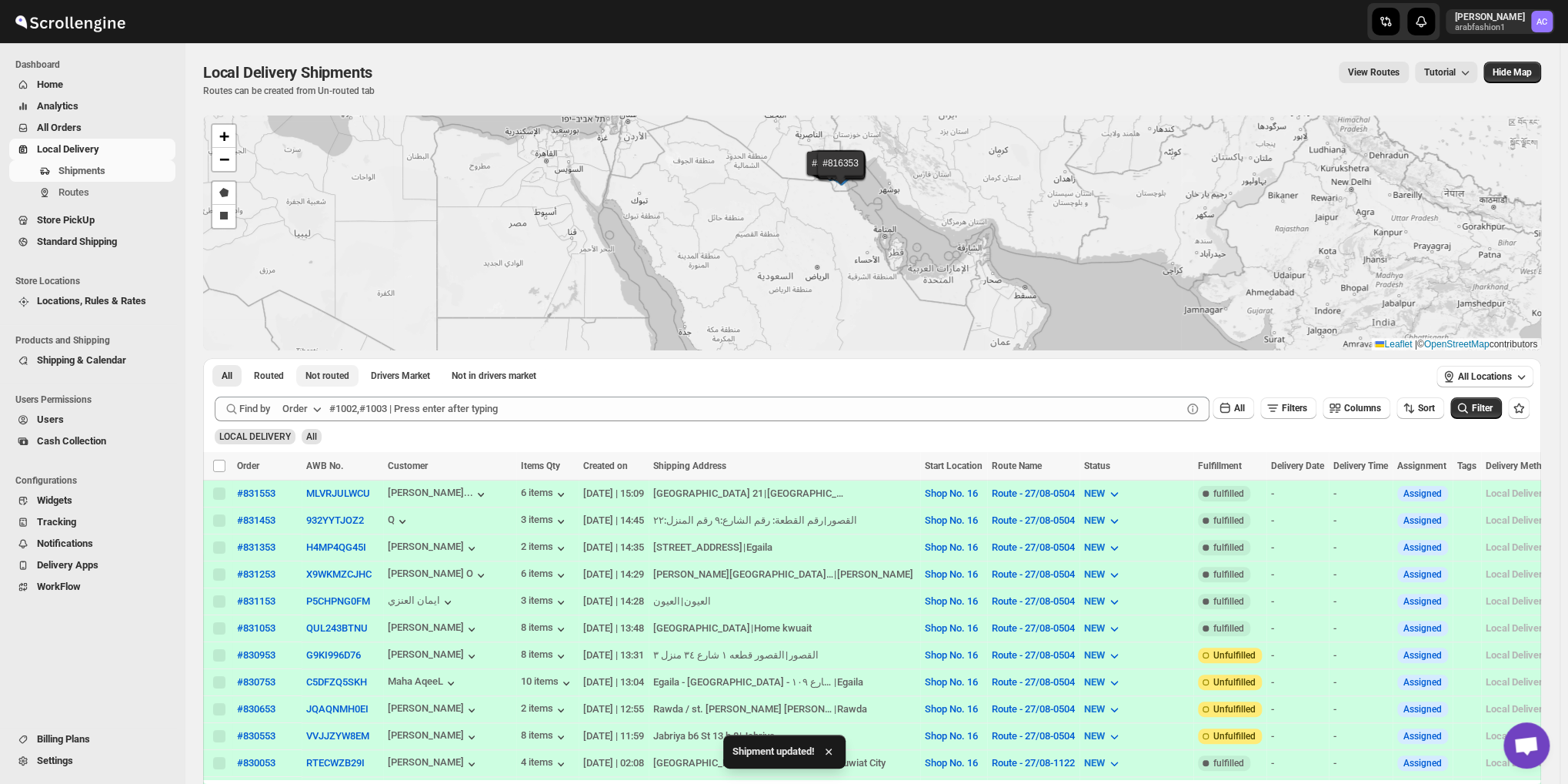
click at [337, 375] on span "Not routed" at bounding box center [328, 376] width 44 height 12
